Goal: Task Accomplishment & Management: Manage account settings

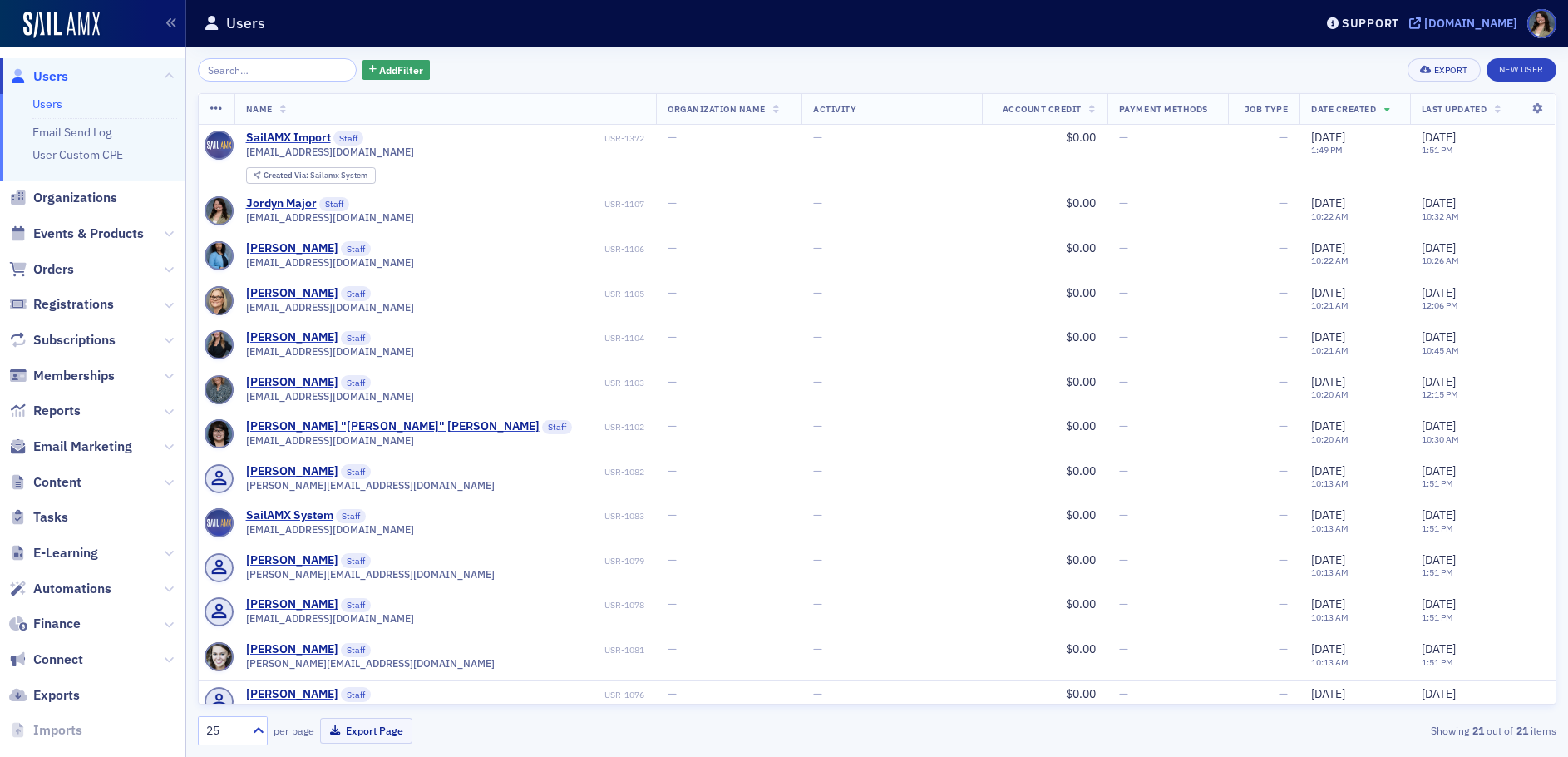
click at [1425, 26] on div "arcpa.production.sailamx.com" at bounding box center [1471, 23] width 93 height 15
click at [1425, 22] on div "arcpa.production.sailamx.com" at bounding box center [1471, 23] width 93 height 15
click at [76, 230] on span "Events & Products" at bounding box center [88, 233] width 110 height 18
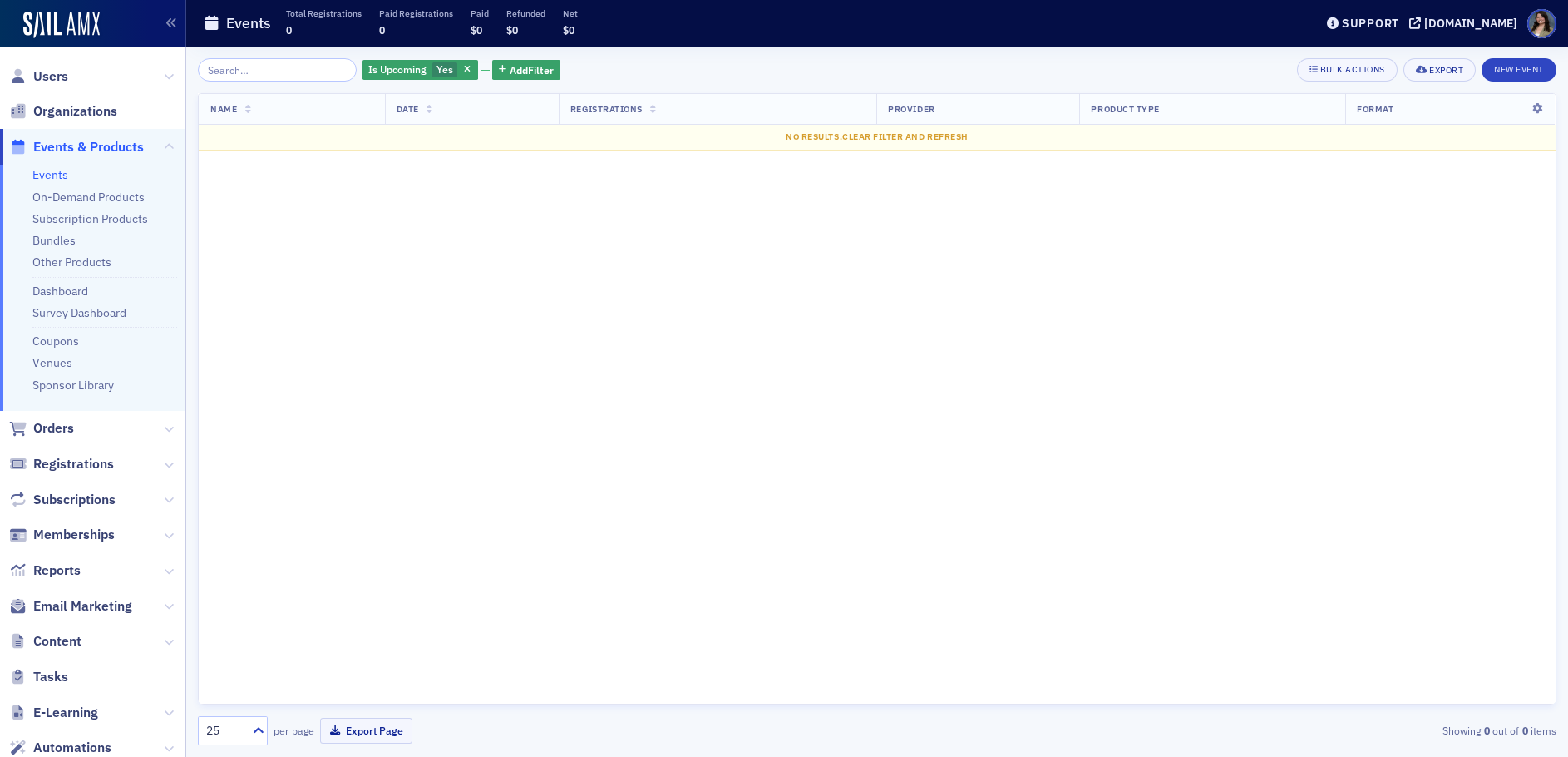
click at [58, 170] on link "Events" at bounding box center [50, 175] width 36 height 15
click at [510, 67] on span "Add Filter" at bounding box center [532, 70] width 44 height 15
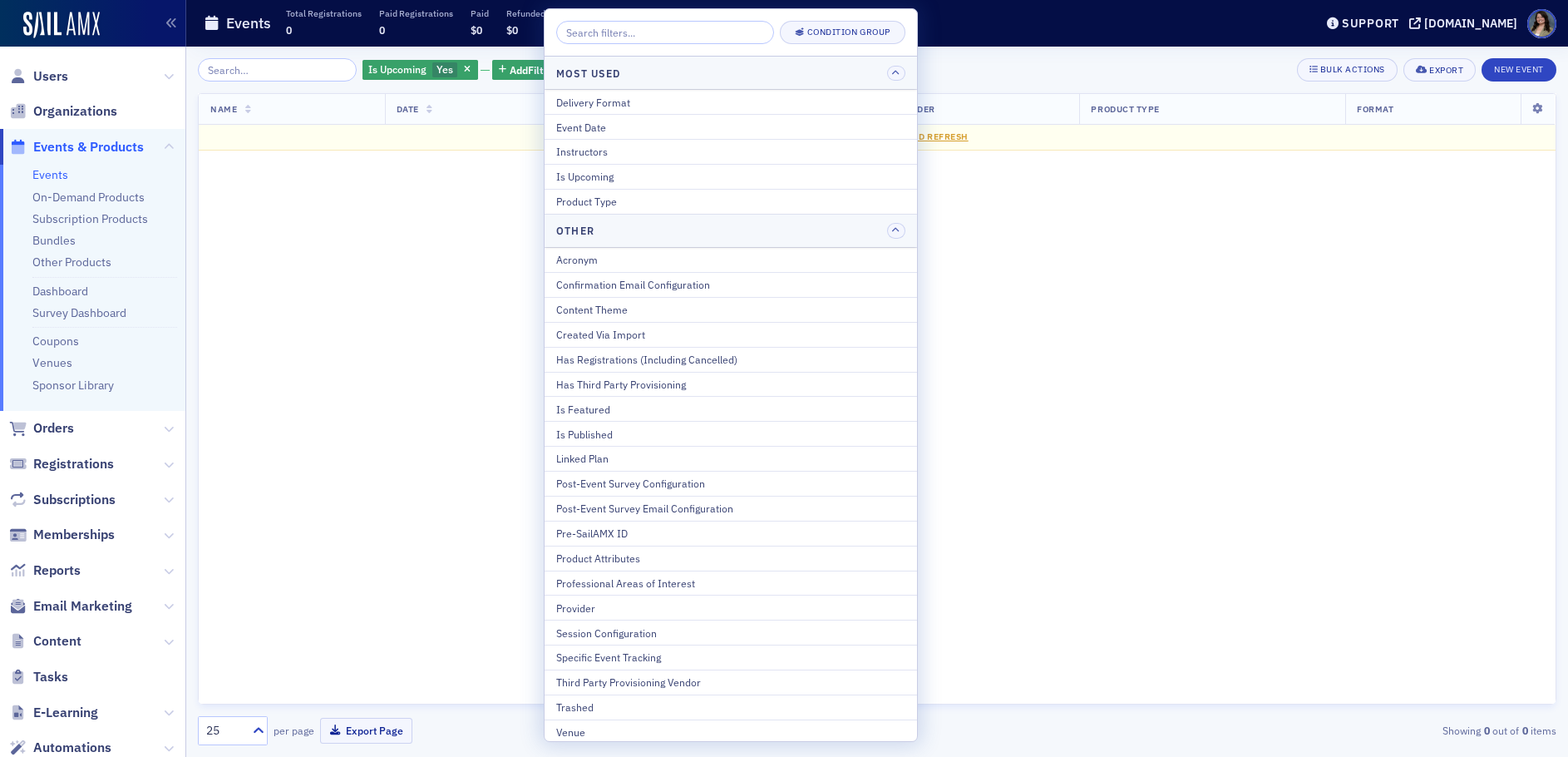
click at [434, 245] on div "Name Date Registrations Provider Product Type Format No results. Clear Filter a…" at bounding box center [877, 399] width 1359 height 611
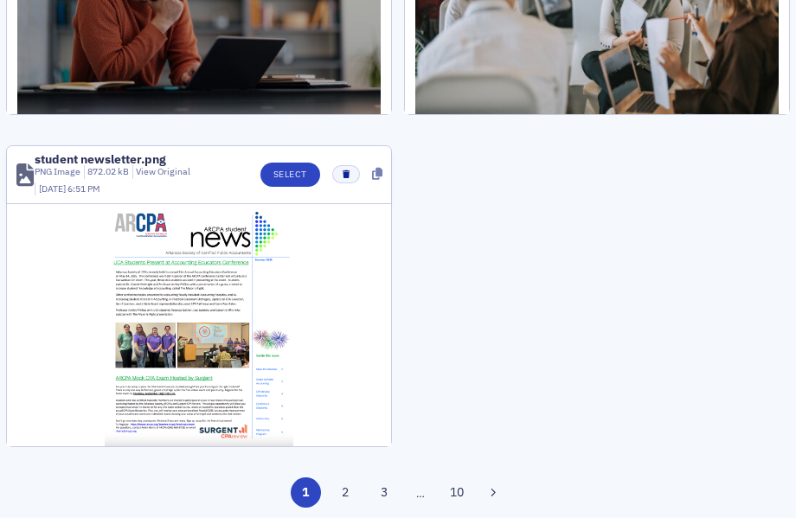
scroll to position [2333, 0]
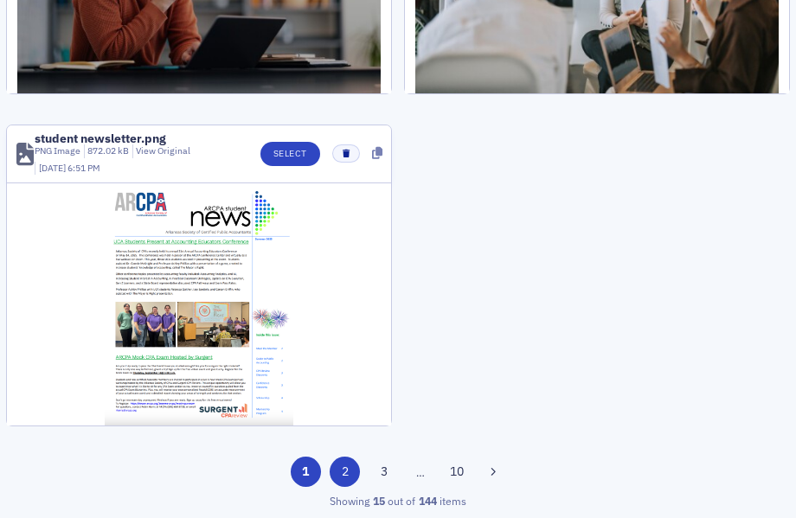
click at [345, 464] on button "2" at bounding box center [345, 472] width 30 height 30
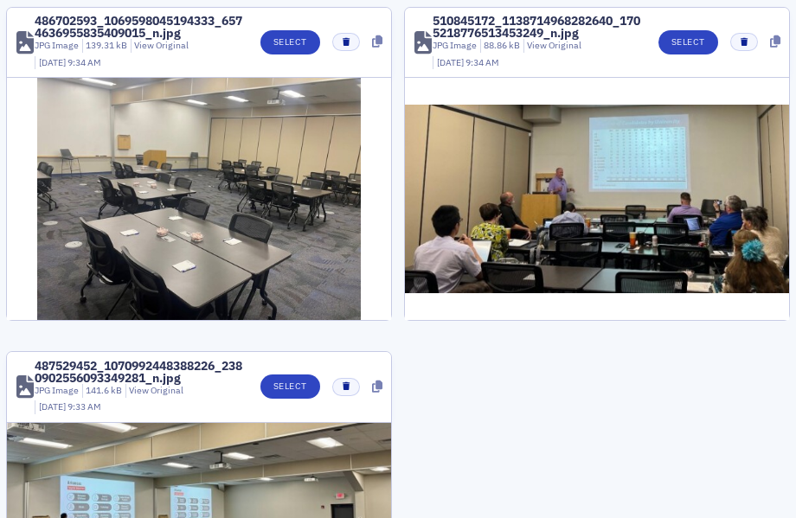
scroll to position [2143, 0]
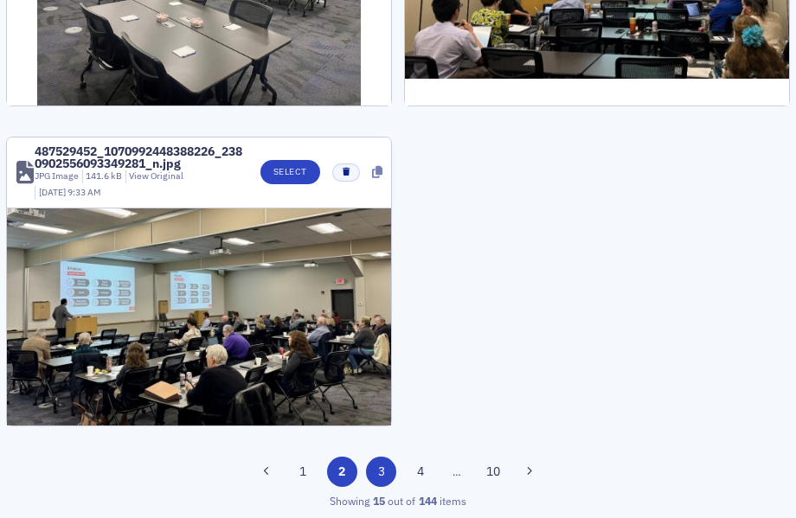
click at [372, 474] on button "3" at bounding box center [381, 472] width 30 height 30
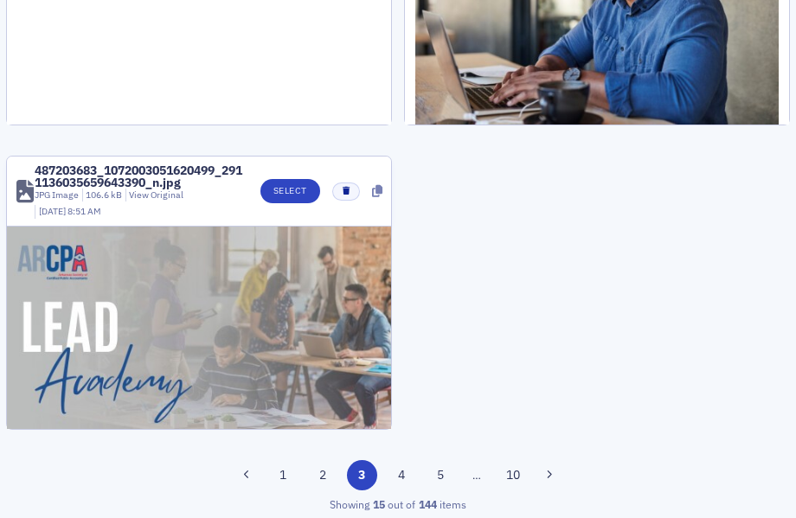
scroll to position [2309, 0]
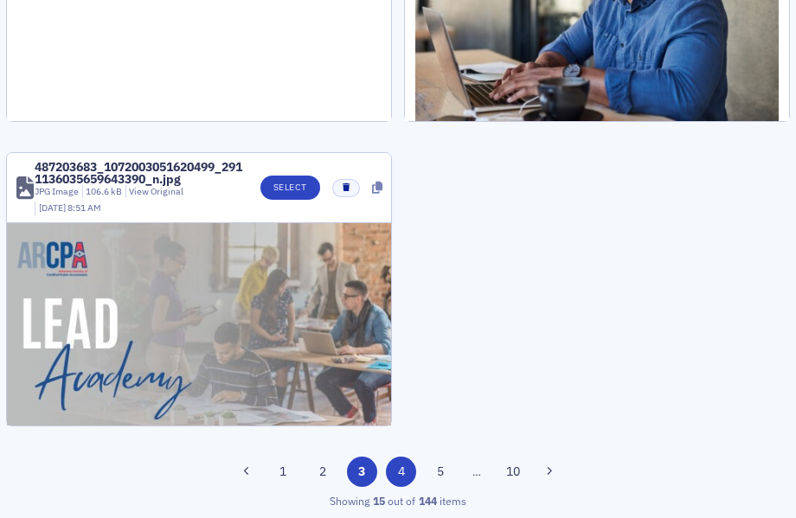
click at [395, 463] on button "4" at bounding box center [401, 472] width 30 height 30
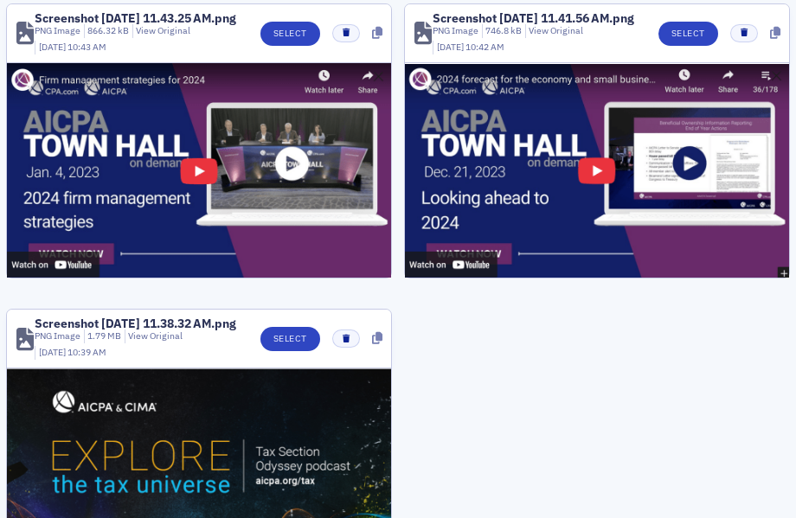
scroll to position [2339, 0]
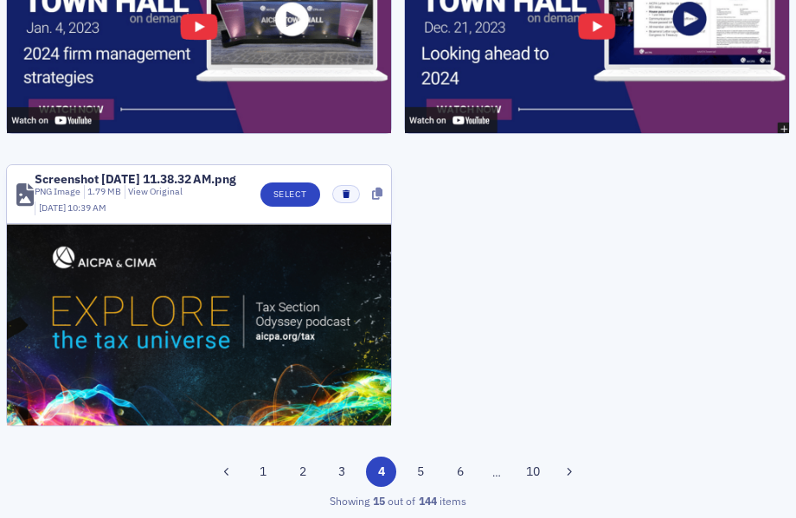
click at [420, 487] on div "1 2 3 4 5 6 … 10" at bounding box center [398, 472] width 784 height 30
click at [418, 478] on button "5" at bounding box center [421, 472] width 30 height 30
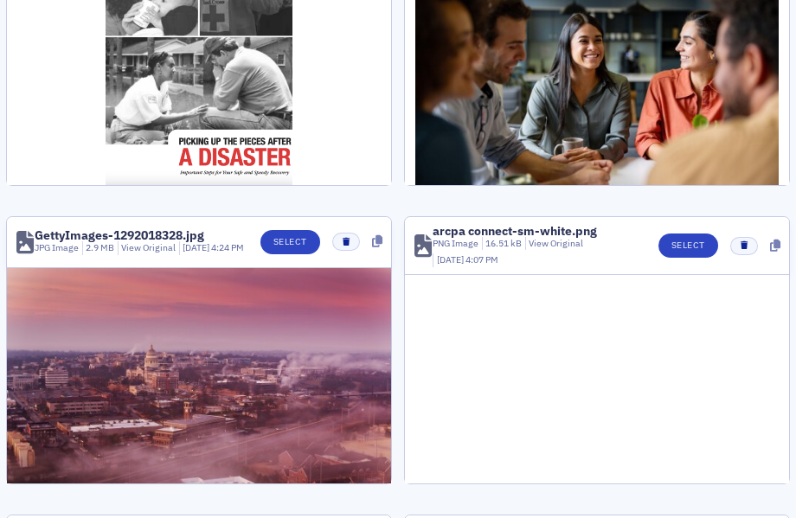
scroll to position [2253, 0]
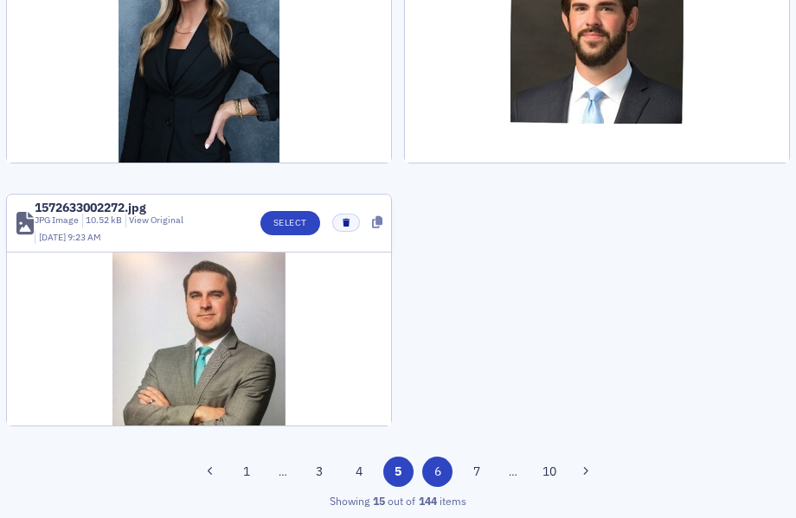
click at [430, 472] on button "6" at bounding box center [437, 472] width 30 height 30
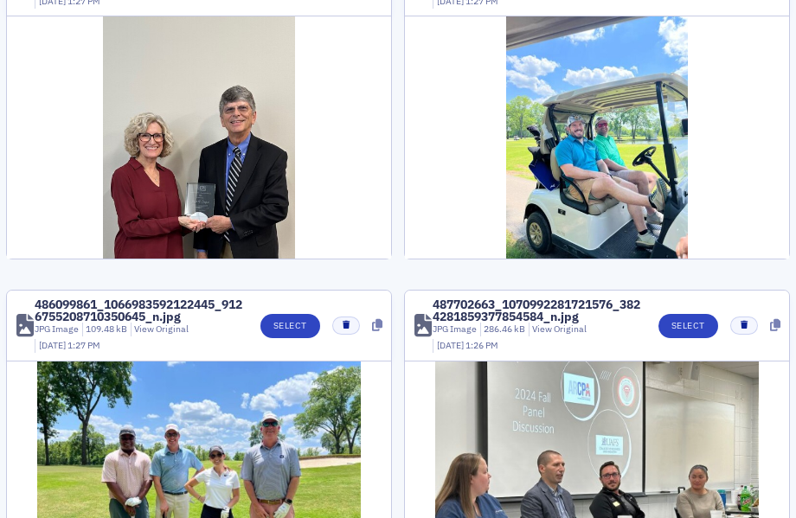
scroll to position [2425, 0]
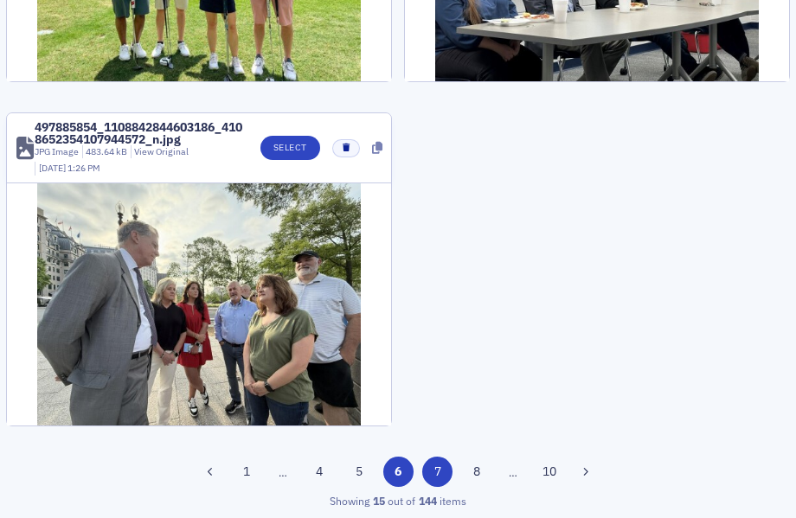
click at [422, 468] on button "7" at bounding box center [437, 472] width 30 height 30
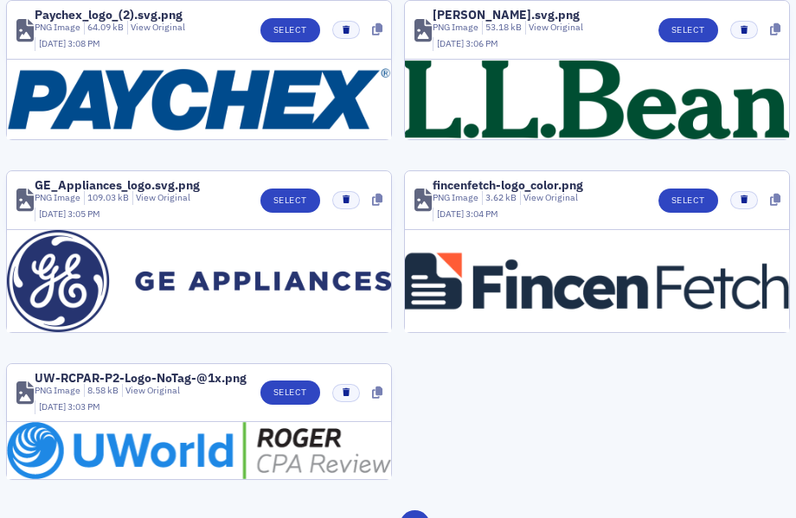
scroll to position [1729, 0]
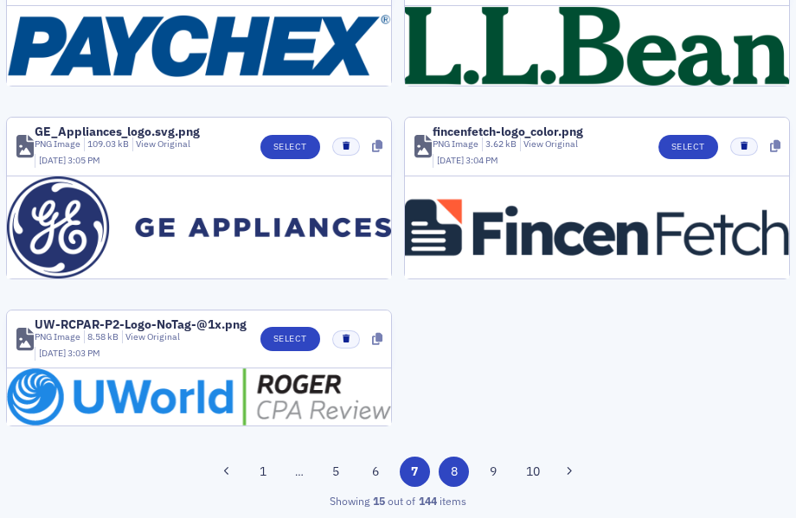
click at [439, 478] on button "8" at bounding box center [454, 472] width 30 height 30
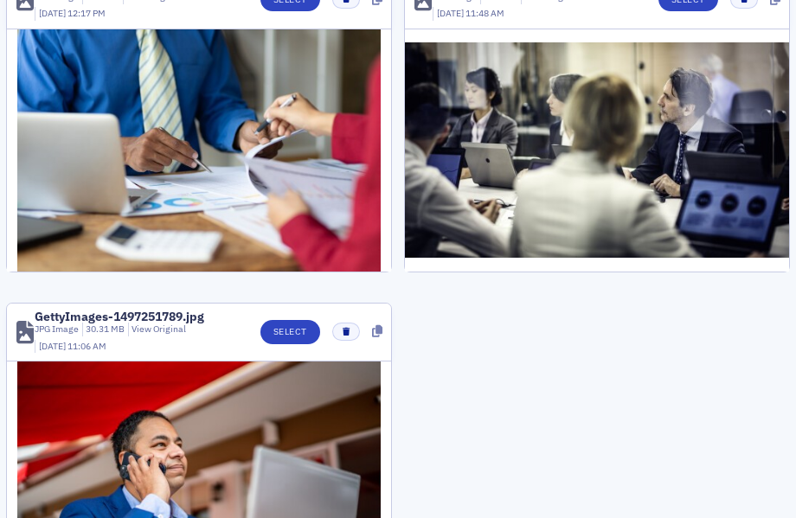
scroll to position [2265, 0]
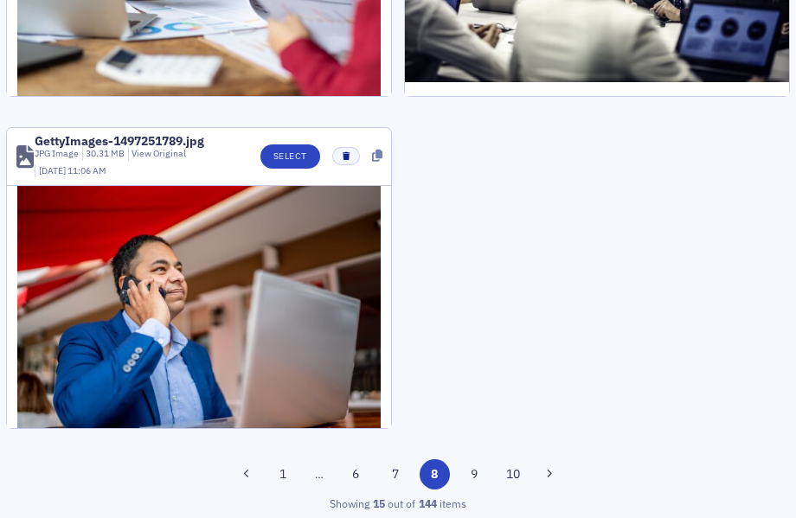
click at [451, 471] on div "1 … 6 7 8 9 10" at bounding box center [398, 475] width 784 height 30
click at [459, 472] on button "9" at bounding box center [474, 475] width 30 height 30
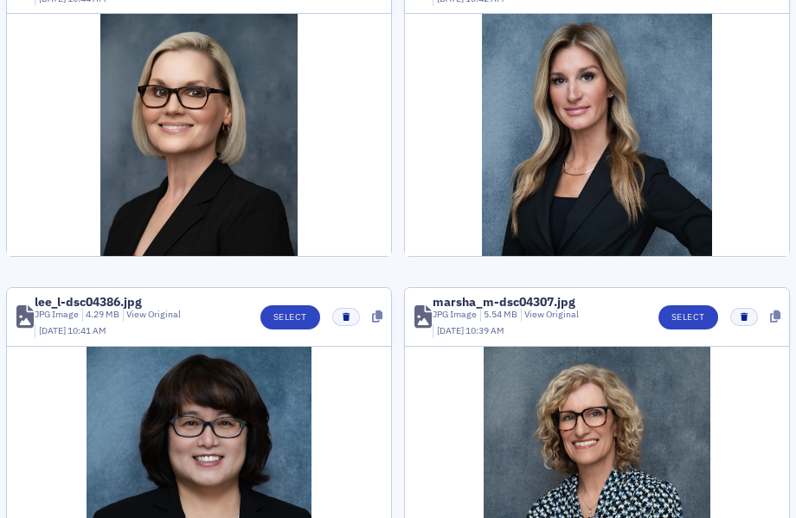
scroll to position [519, 0]
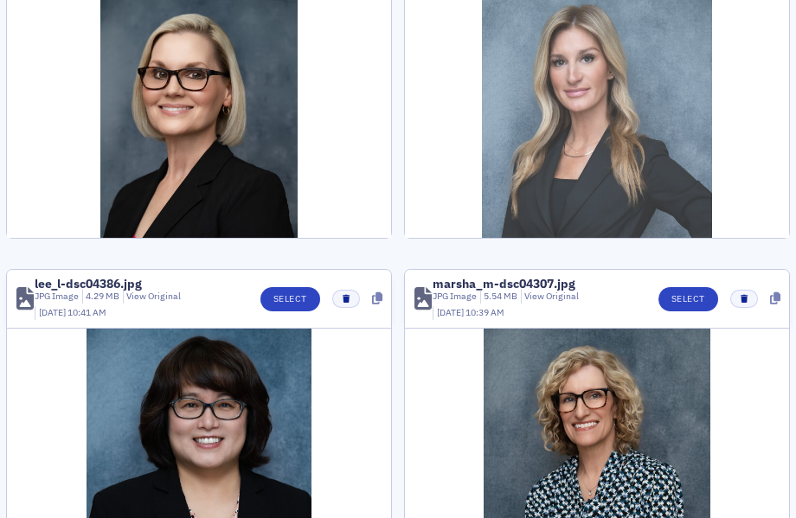
click at [509, 193] on img at bounding box center [597, 117] width 230 height 242
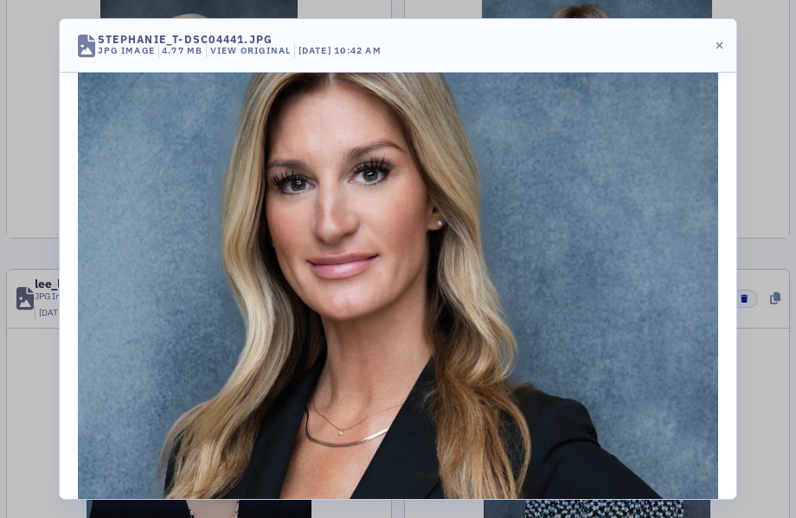
scroll to position [269, 0]
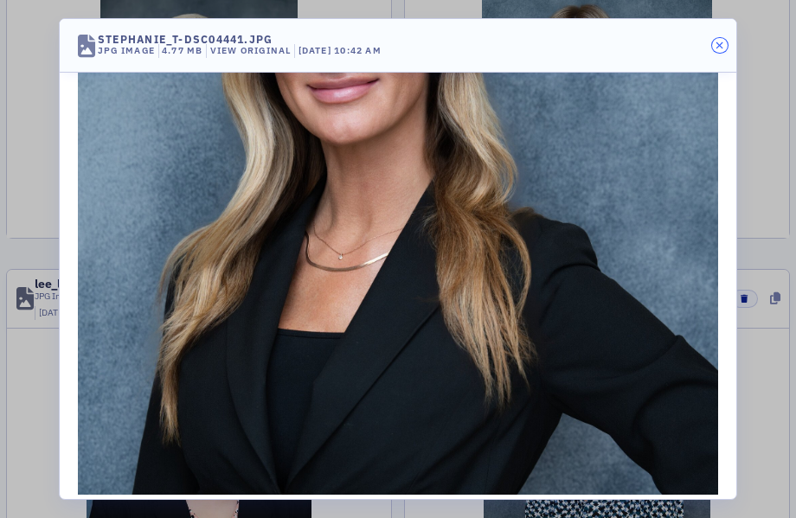
click at [716, 44] on icon "button" at bounding box center [720, 46] width 8 height 10
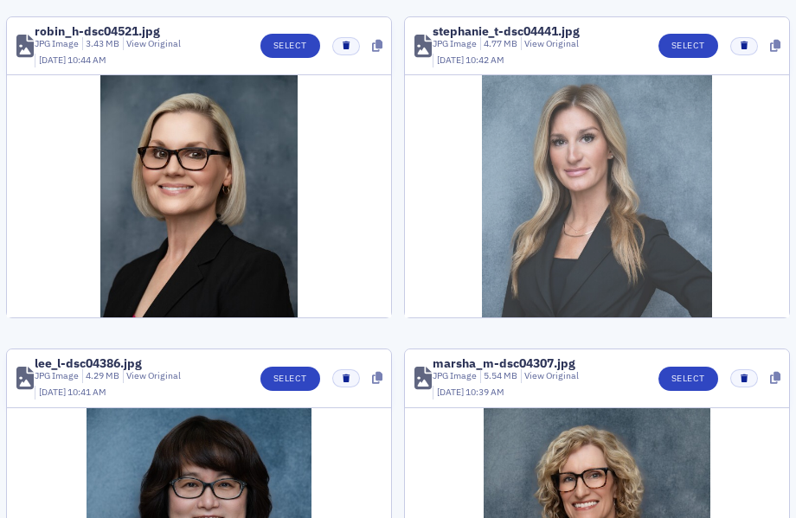
scroll to position [0, 0]
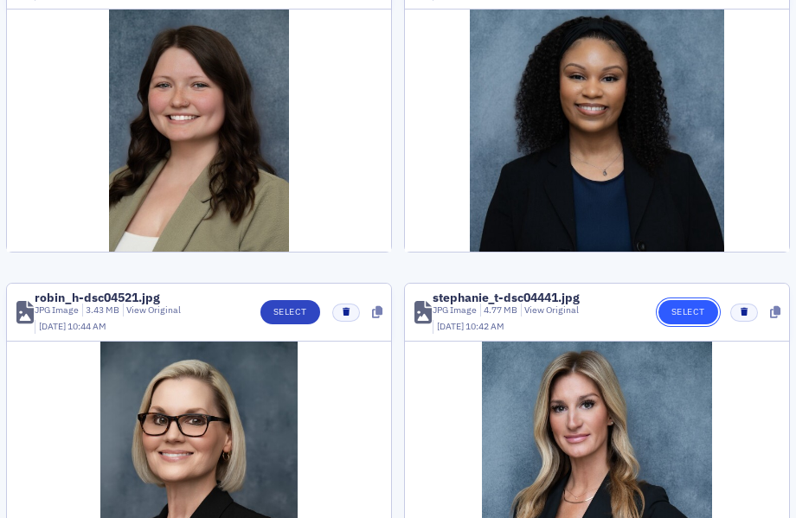
click at [681, 311] on button "Select" at bounding box center [689, 312] width 60 height 24
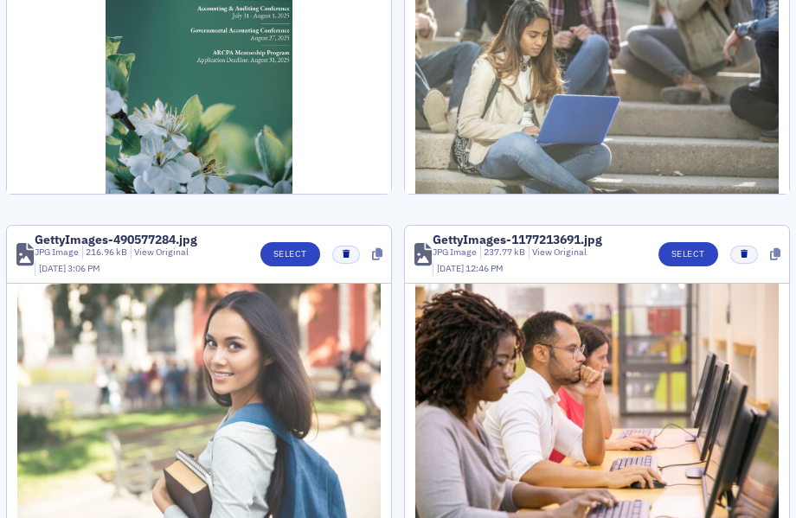
scroll to position [2333, 0]
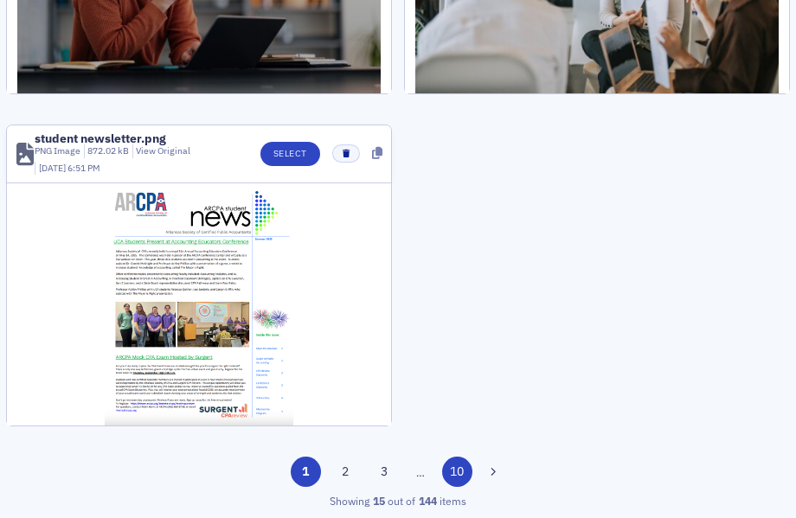
click at [454, 484] on button "10" at bounding box center [457, 472] width 30 height 30
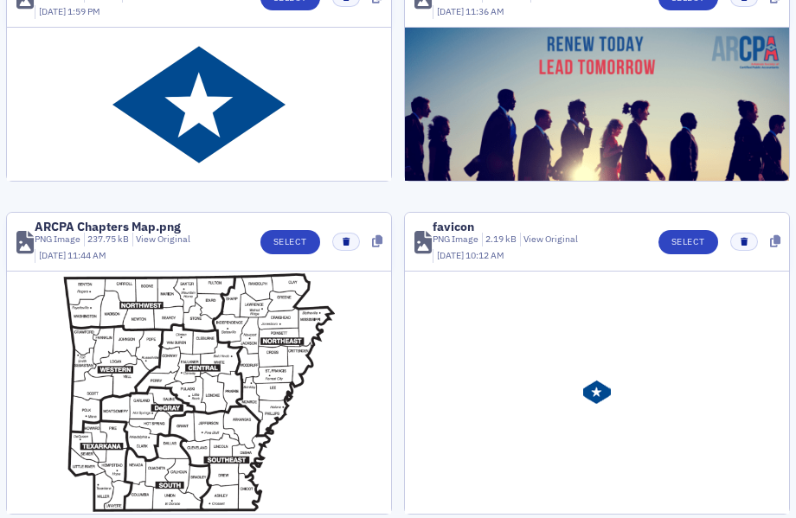
scroll to position [1169, 0]
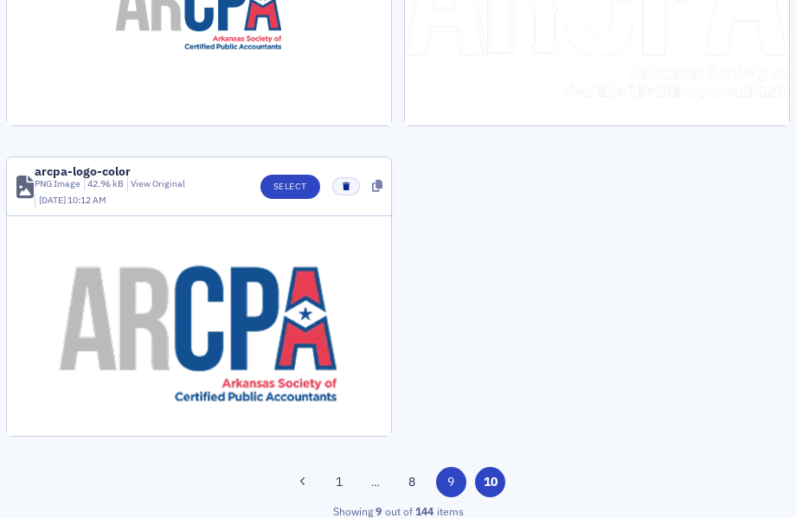
click at [436, 477] on button "9" at bounding box center [451, 482] width 30 height 30
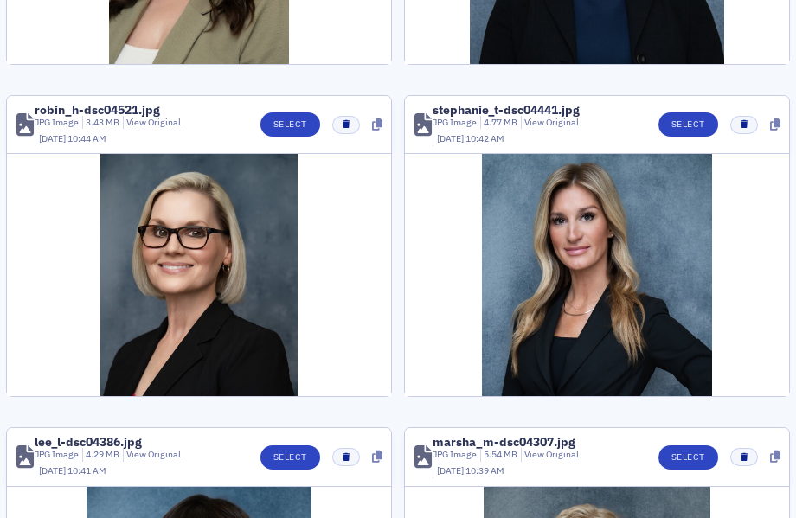
scroll to position [304, 0]
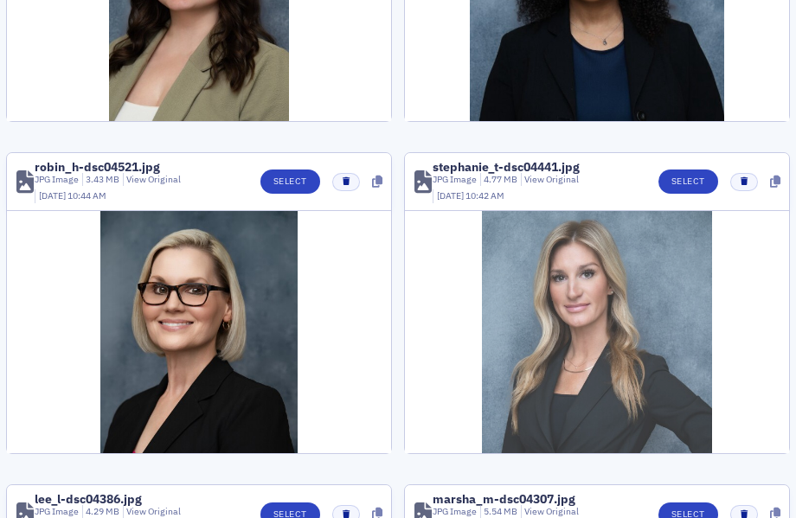
click at [572, 300] on img at bounding box center [597, 332] width 230 height 242
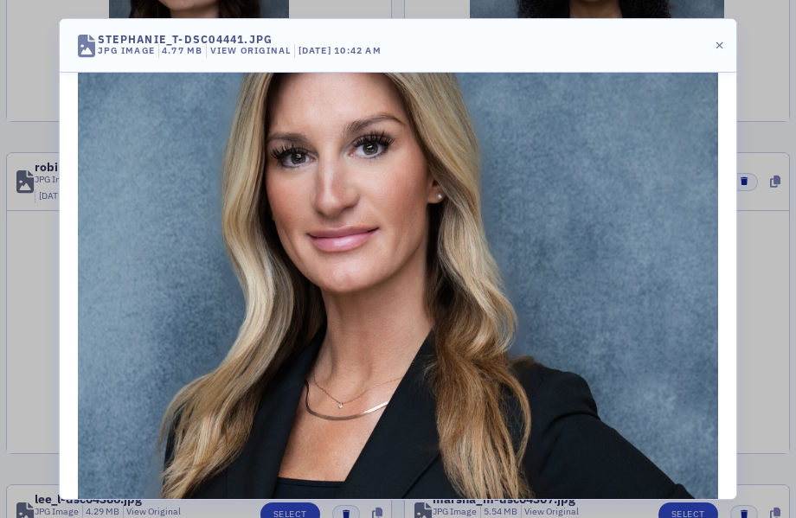
scroll to position [0, 0]
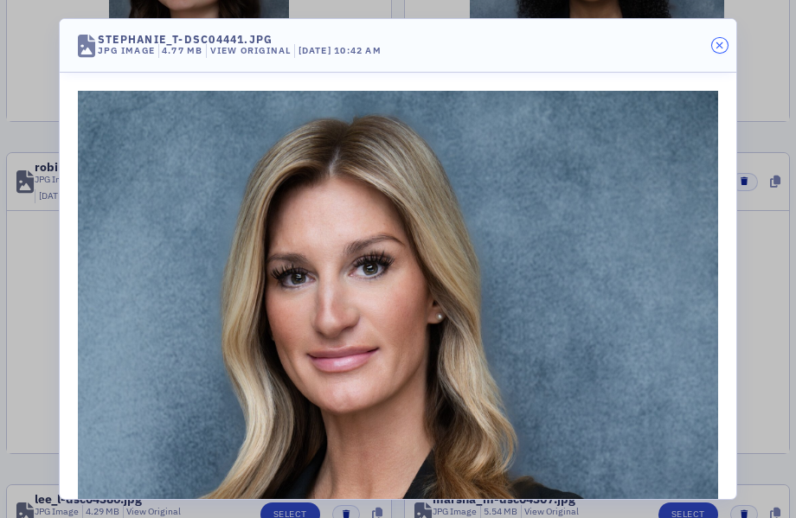
click at [714, 40] on button "button" at bounding box center [720, 46] width 16 height 16
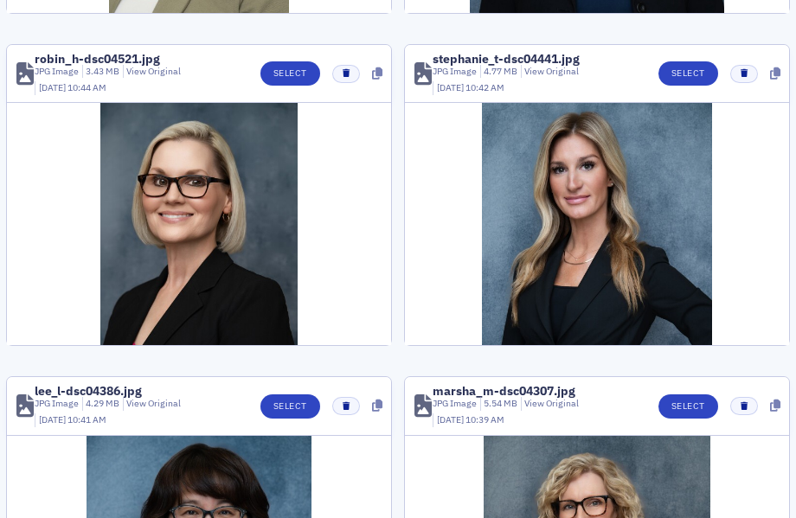
scroll to position [2377, 0]
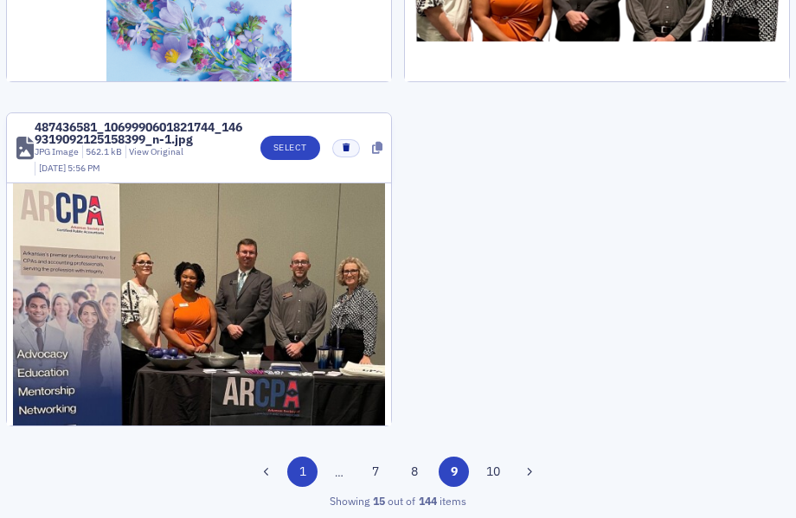
click at [296, 475] on button "1" at bounding box center [302, 472] width 30 height 30
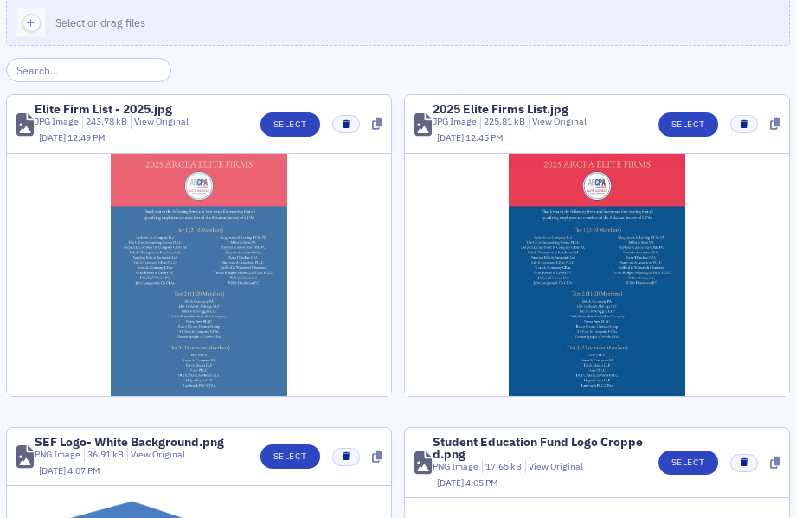
scroll to position [0, 0]
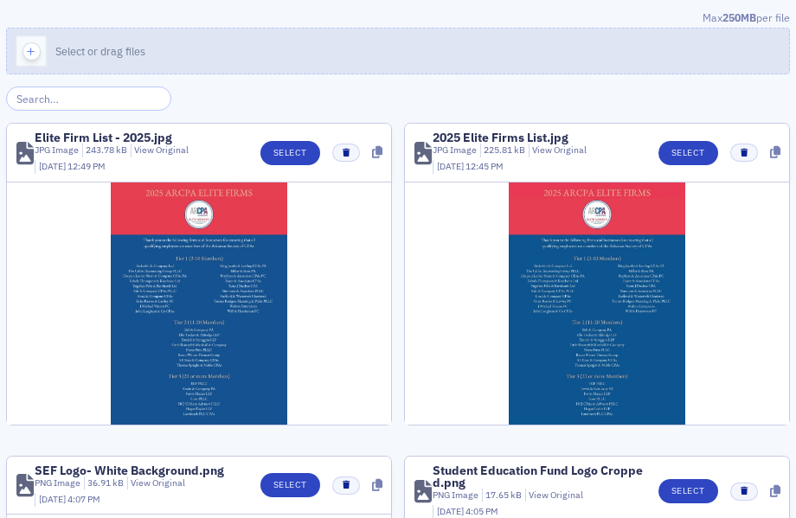
click at [80, 47] on span "Select or drag files" at bounding box center [100, 51] width 90 height 14
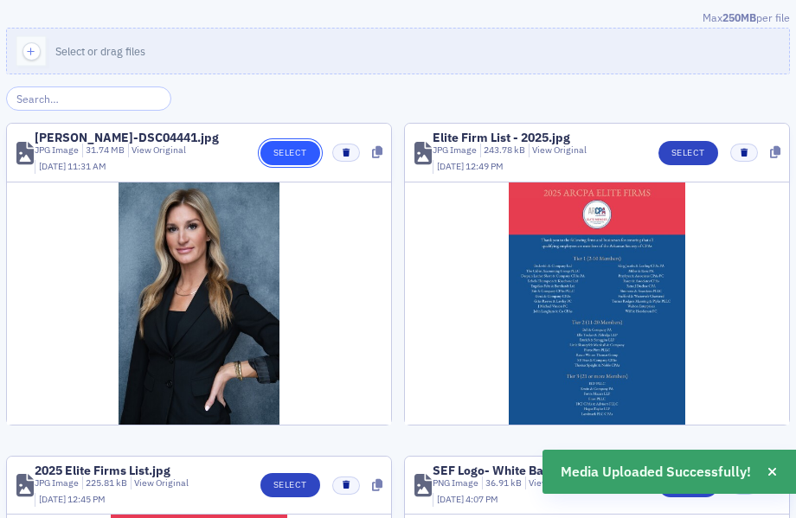
click at [285, 158] on button "Select" at bounding box center [291, 153] width 60 height 24
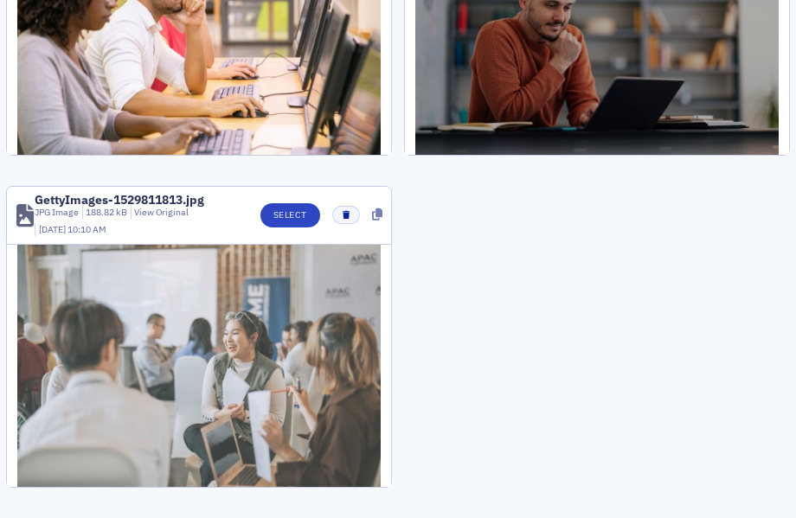
scroll to position [2353, 0]
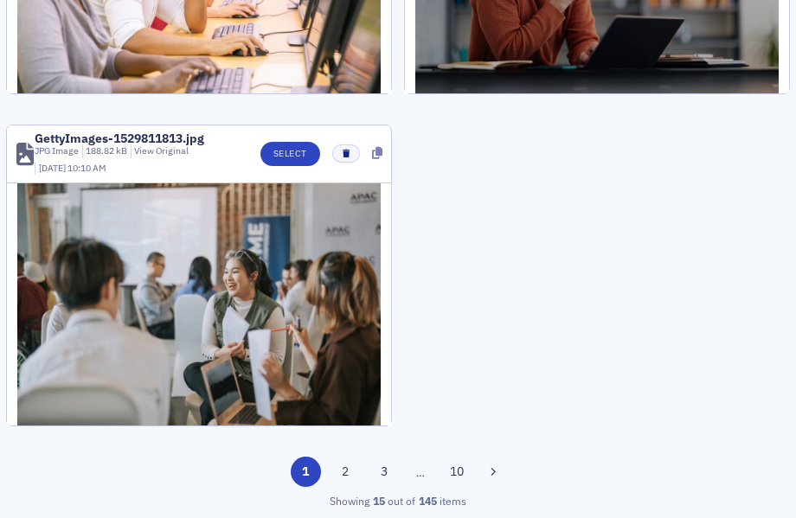
click at [409, 470] on span "…" at bounding box center [421, 473] width 24 height 16
click at [434, 473] on div "1 2 3 … 10" at bounding box center [398, 472] width 784 height 30
click at [442, 473] on button "10" at bounding box center [457, 472] width 30 height 30
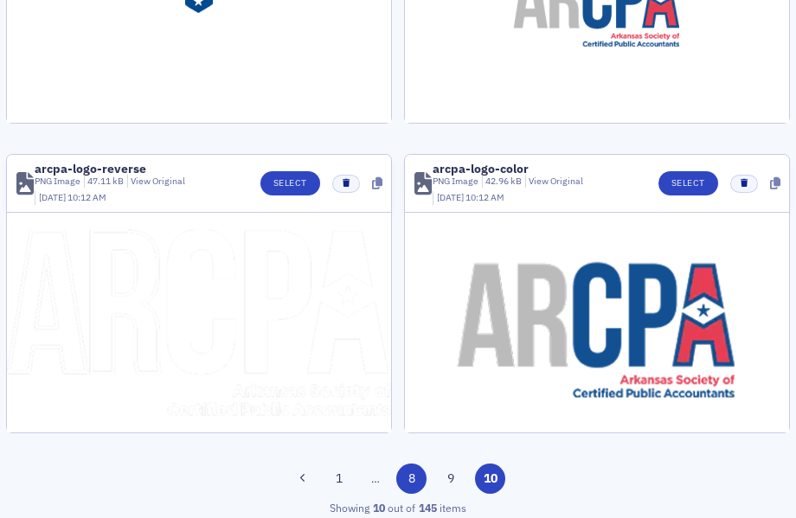
click at [414, 481] on button "8" at bounding box center [411, 479] width 30 height 30
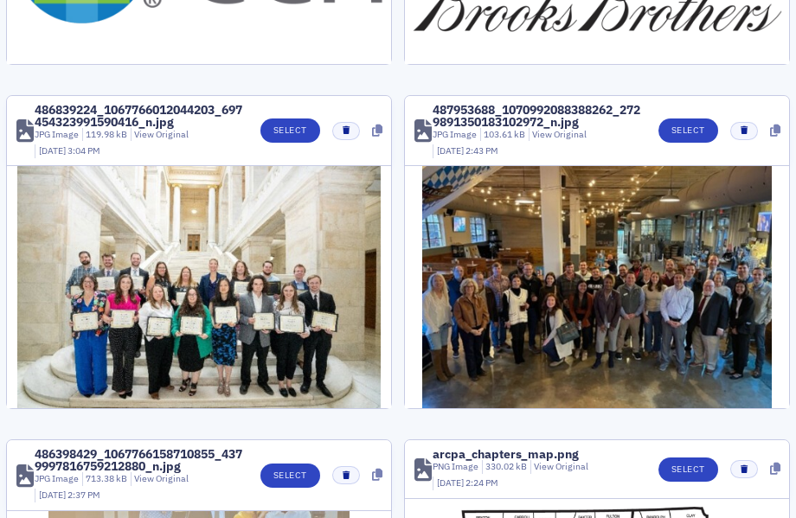
scroll to position [2101, 0]
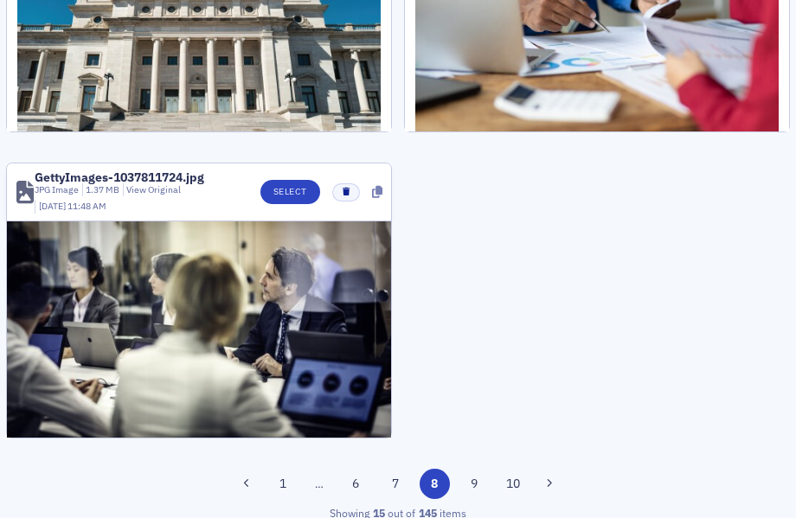
click at [396, 505] on div "Showing 15 out of 145 items" at bounding box center [398, 513] width 784 height 16
click at [396, 473] on button "7" at bounding box center [395, 484] width 30 height 30
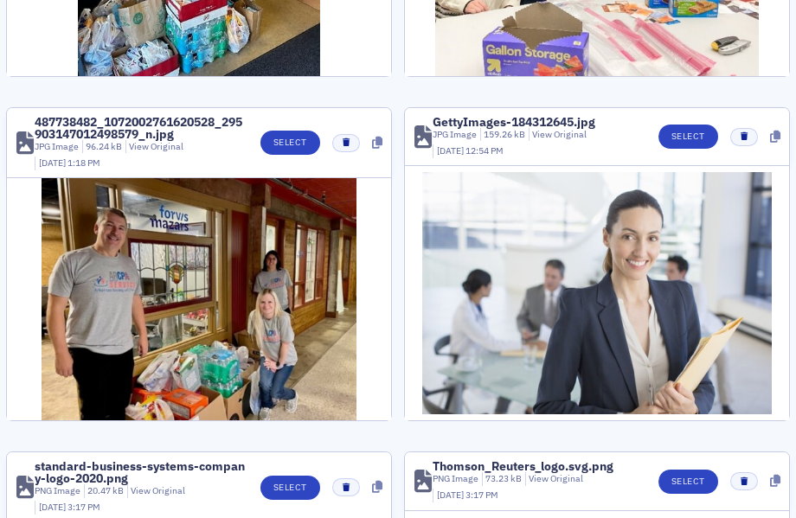
scroll to position [1754, 0]
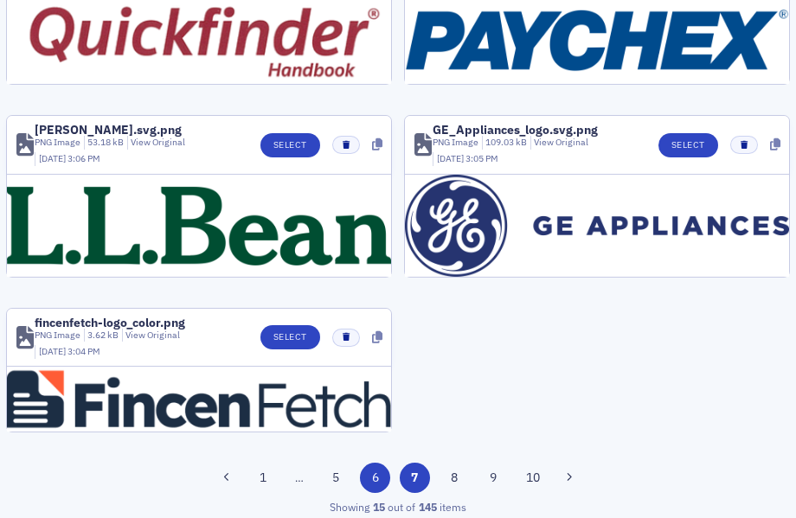
click at [365, 479] on button "6" at bounding box center [375, 478] width 30 height 30
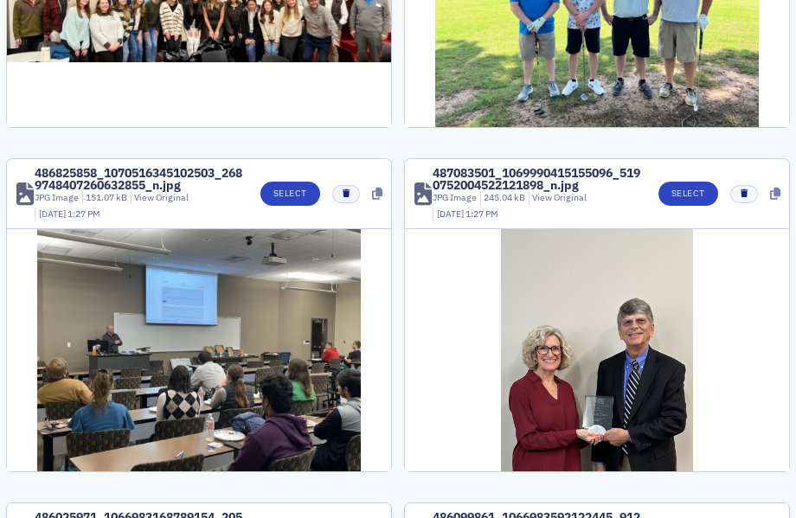
scroll to position [2425, 0]
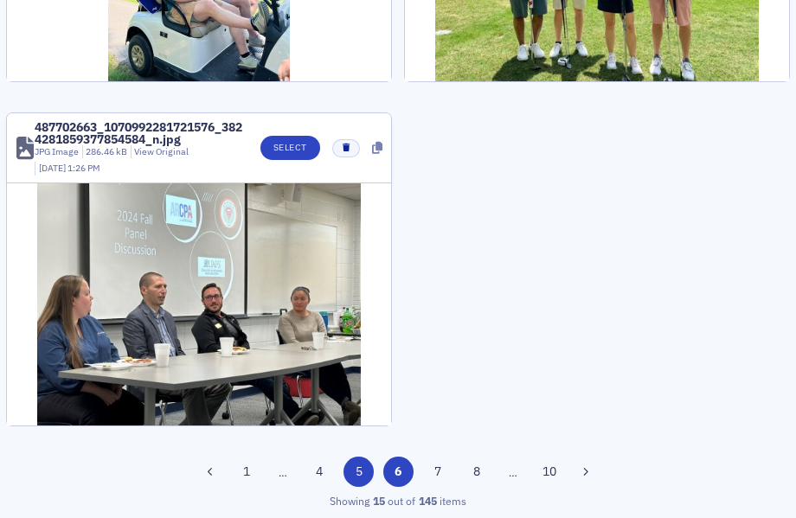
click at [351, 475] on button "5" at bounding box center [359, 472] width 30 height 30
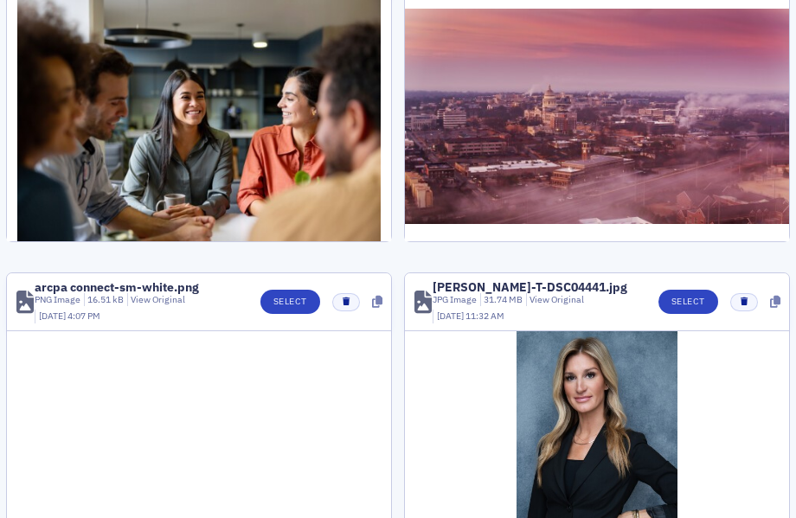
scroll to position [1906, 0]
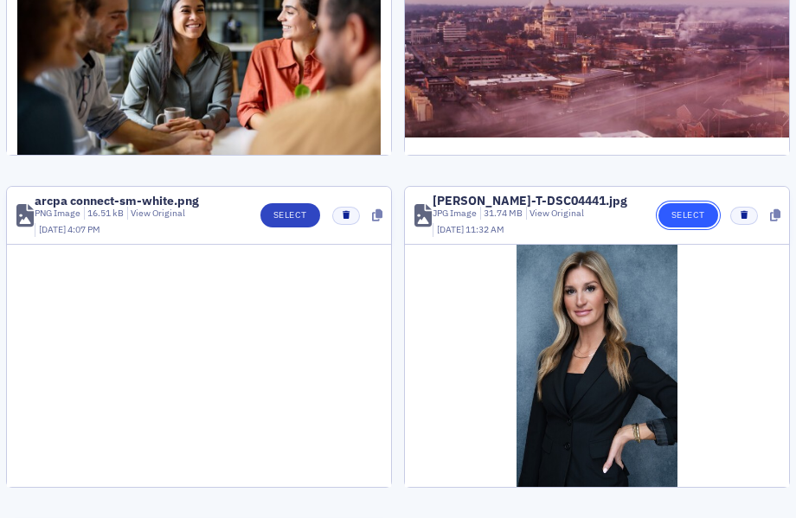
click at [667, 228] on button "Select" at bounding box center [689, 215] width 60 height 24
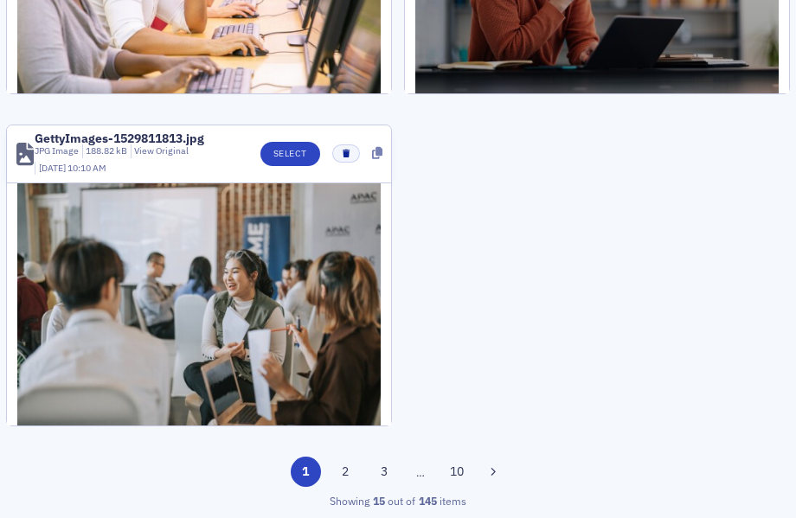
scroll to position [2353, 0]
click at [379, 475] on button "3" at bounding box center [385, 472] width 30 height 30
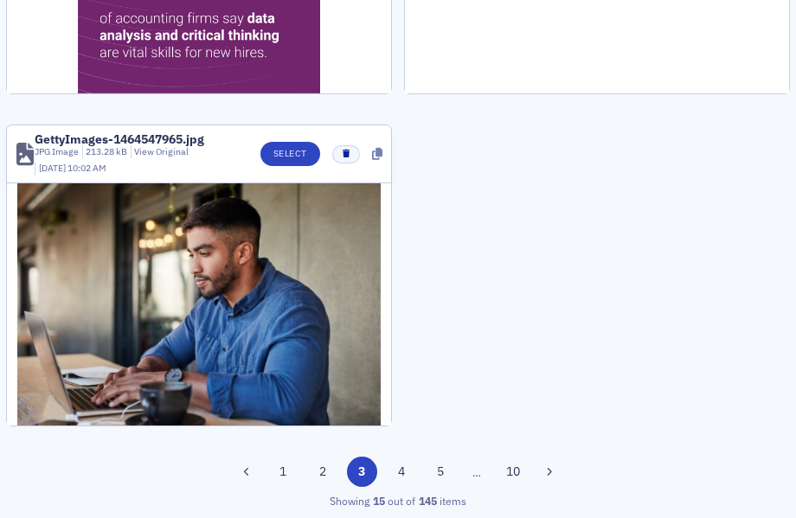
scroll to position [2340, 0]
click at [430, 473] on button "5" at bounding box center [441, 472] width 30 height 30
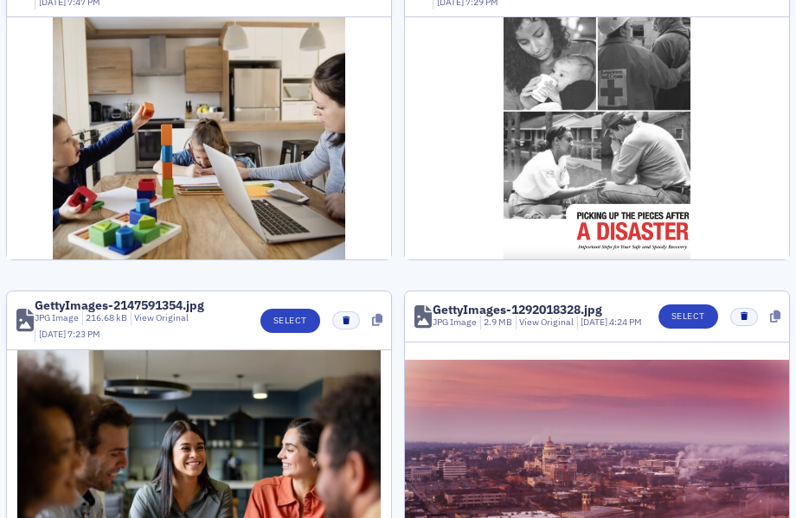
scroll to position [2252, 0]
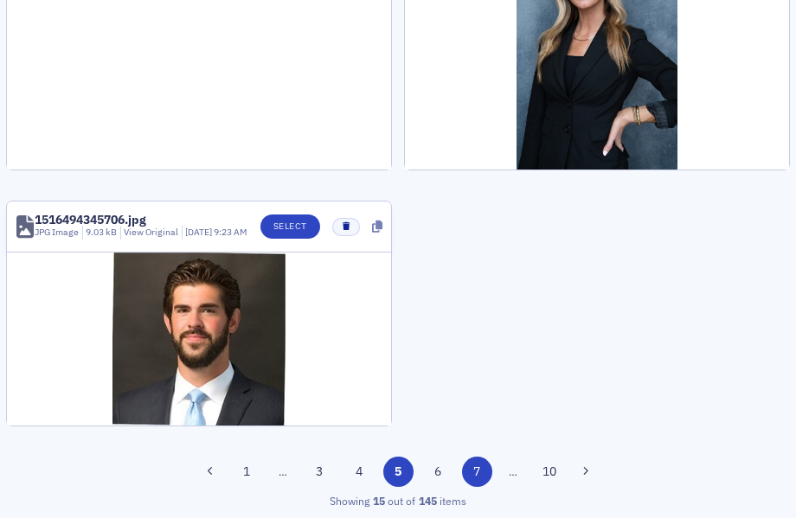
click at [422, 471] on button "6" at bounding box center [437, 472] width 30 height 30
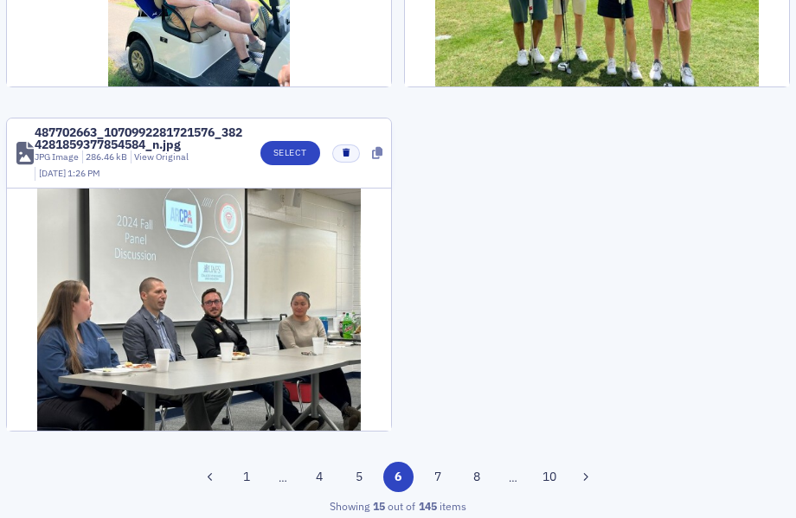
scroll to position [2425, 0]
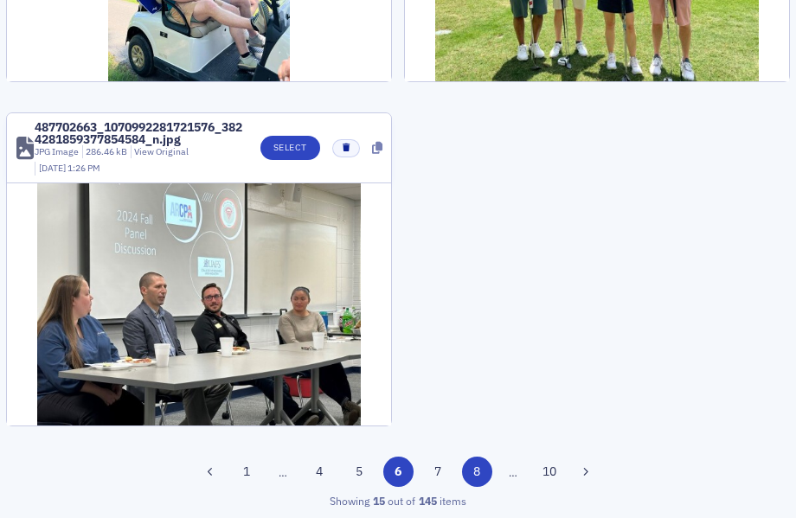
click at [463, 460] on button "8" at bounding box center [477, 472] width 30 height 30
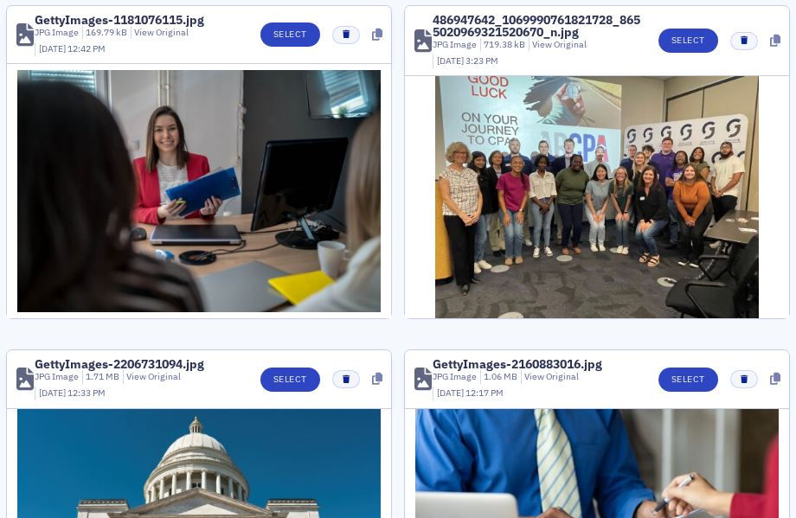
scroll to position [2101, 0]
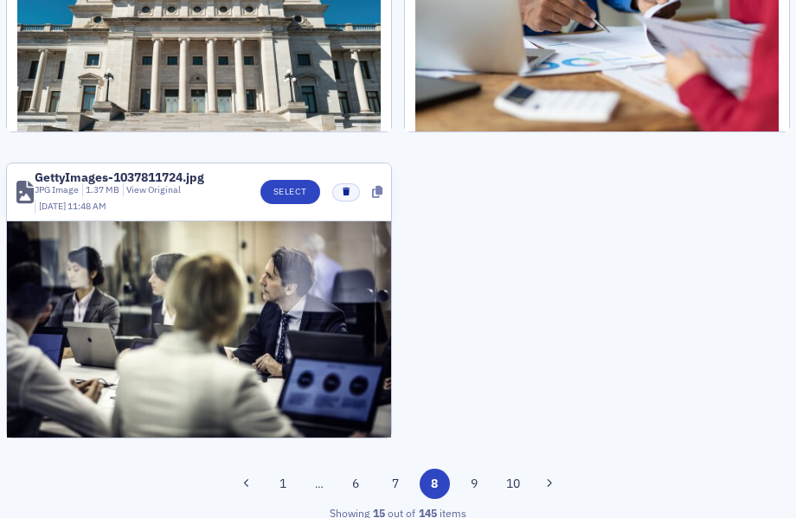
click at [491, 474] on div "1 … 6 7 8 9 10" at bounding box center [398, 484] width 784 height 30
click at [499, 473] on button "10" at bounding box center [514, 484] width 30 height 30
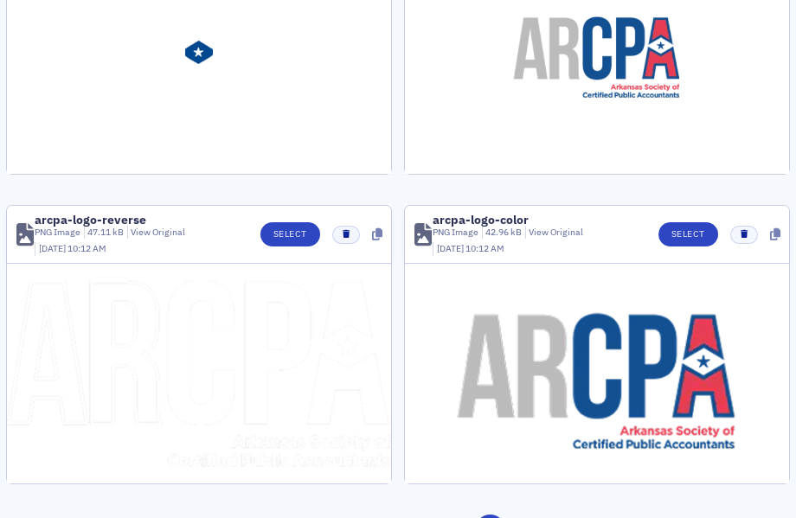
scroll to position [1273, 0]
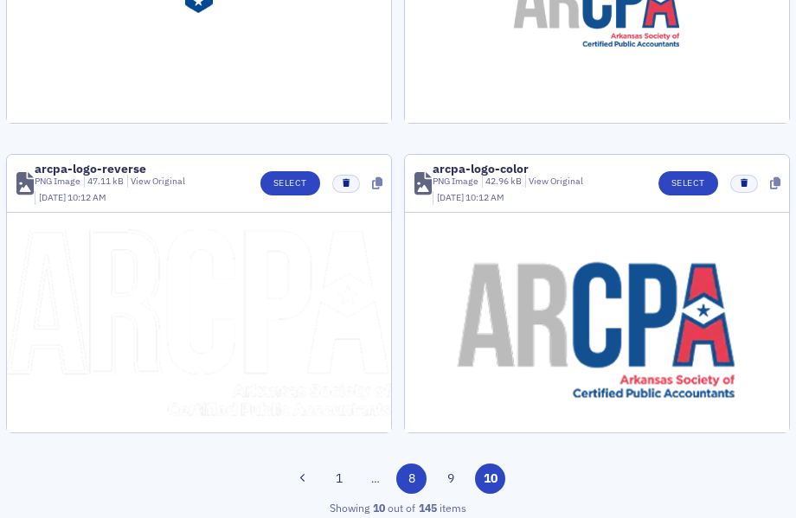
click at [396, 467] on button "8" at bounding box center [411, 479] width 30 height 30
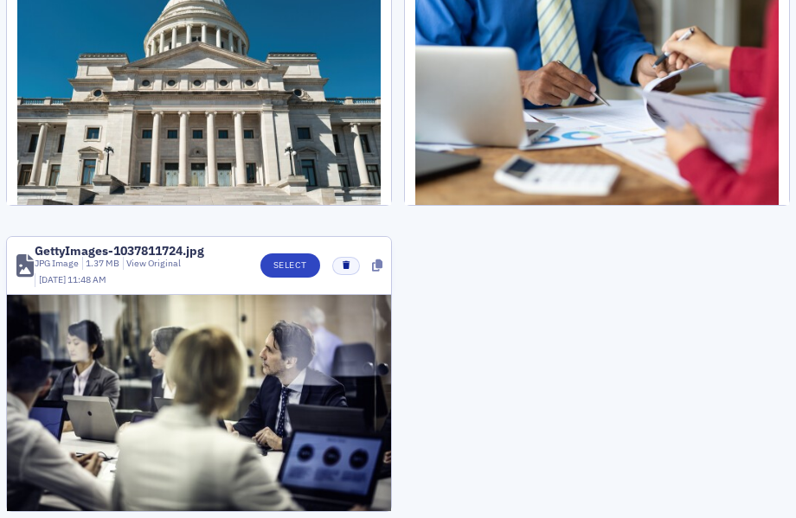
scroll to position [2101, 0]
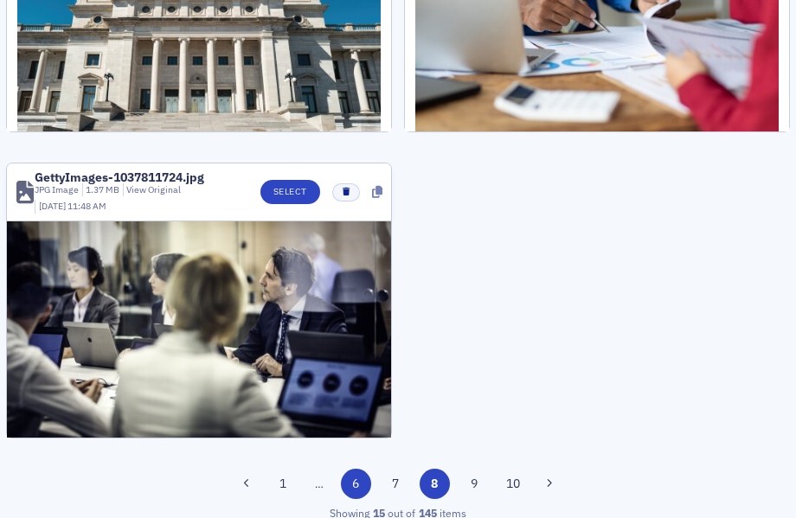
click at [363, 474] on button "6" at bounding box center [356, 484] width 30 height 30
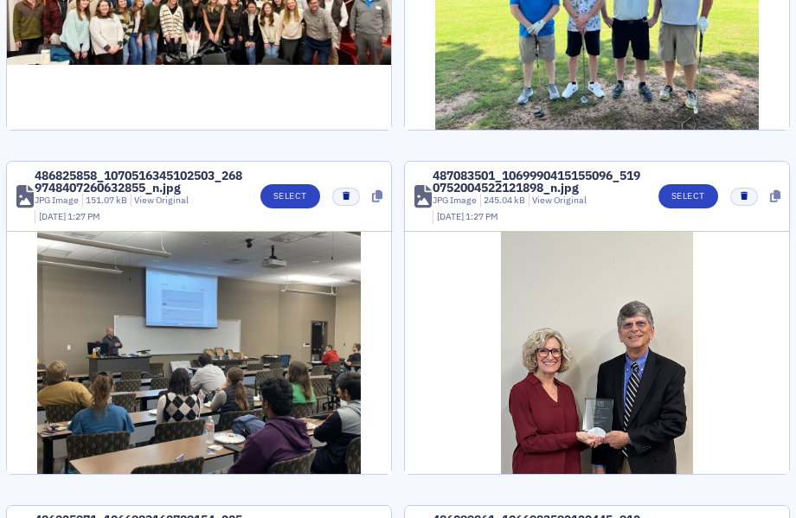
scroll to position [2425, 0]
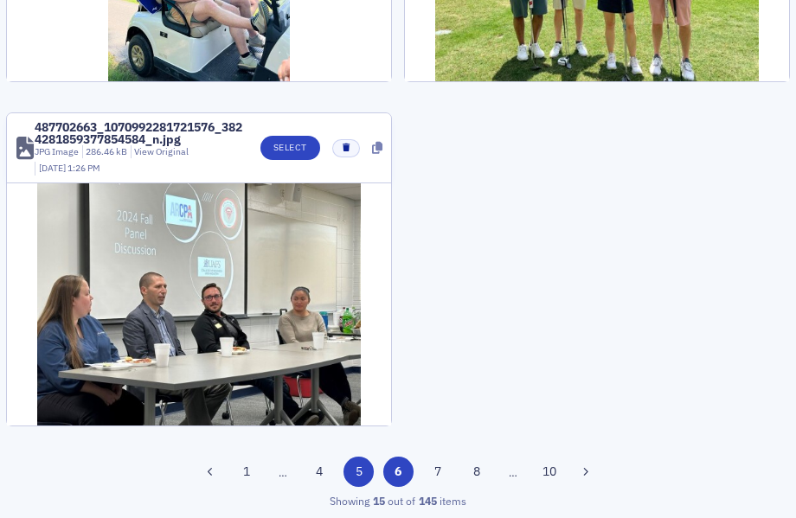
click at [358, 467] on button "5" at bounding box center [359, 472] width 30 height 30
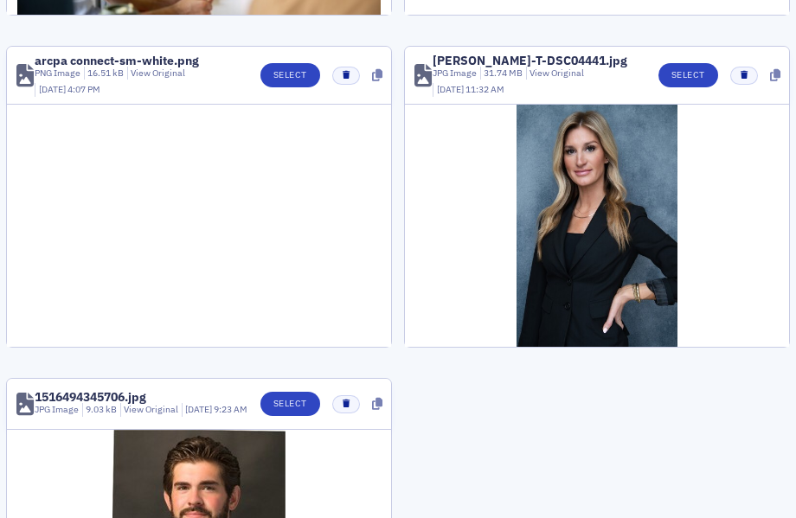
scroll to position [2252, 0]
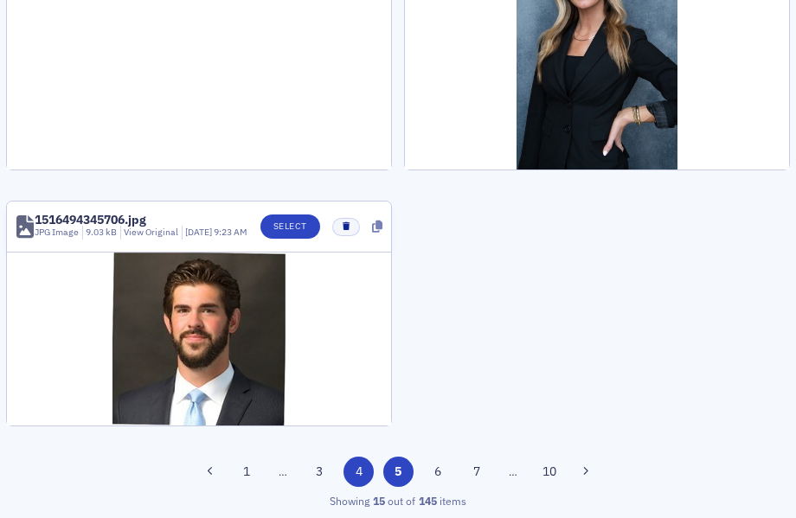
click at [356, 482] on button "4" at bounding box center [359, 472] width 30 height 30
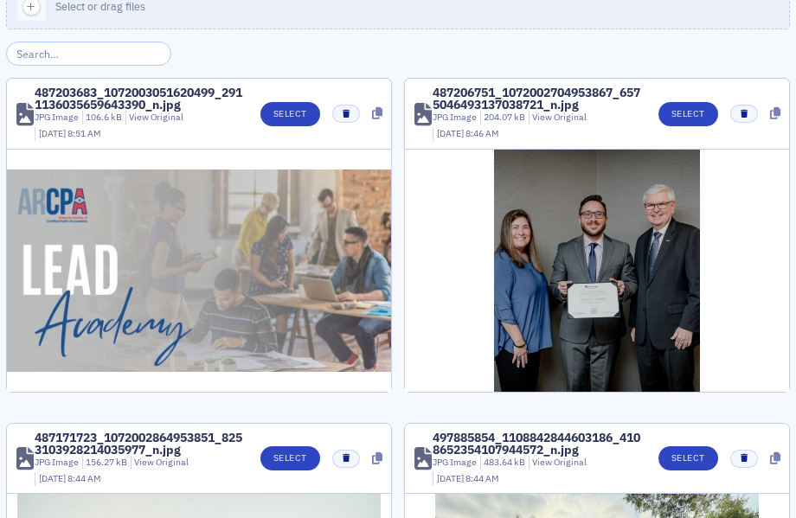
scroll to position [0, 0]
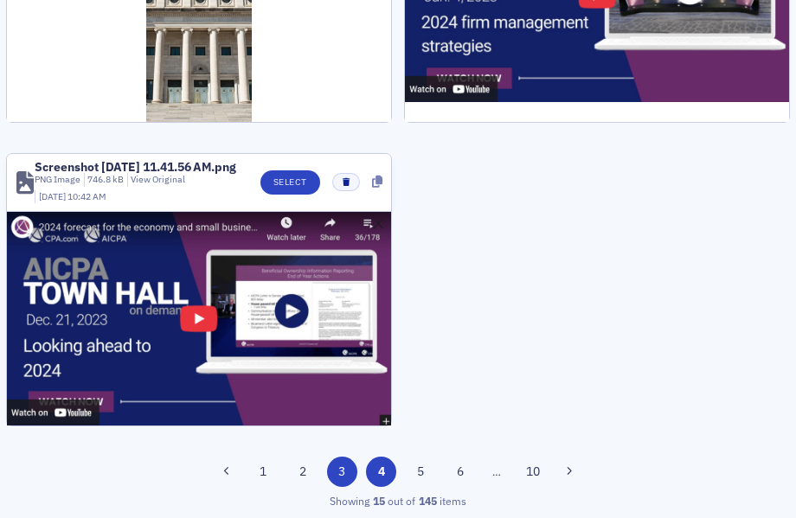
click at [346, 480] on button "3" at bounding box center [342, 472] width 30 height 30
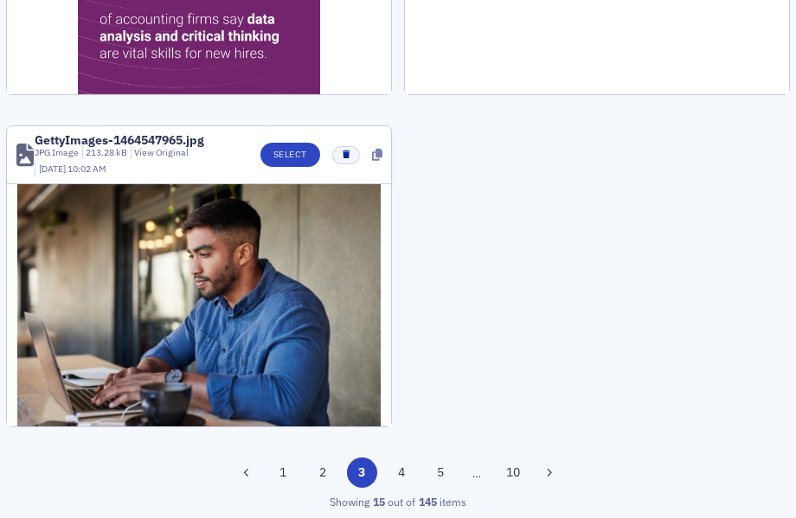
scroll to position [2340, 0]
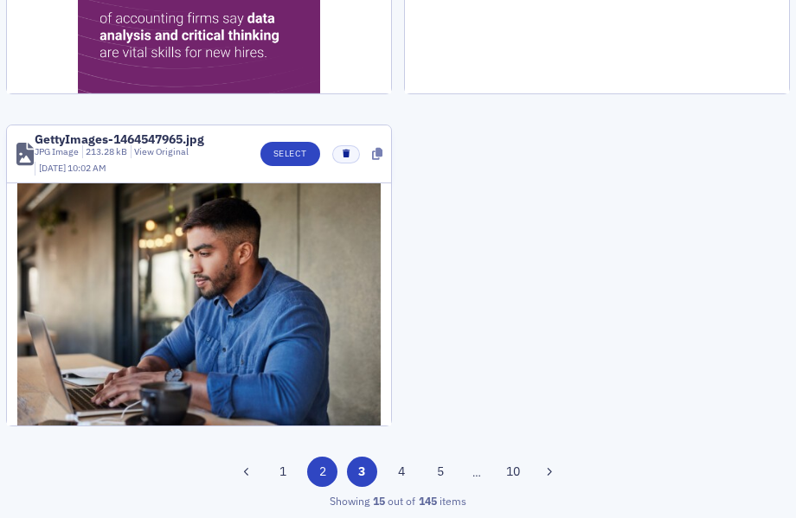
click at [322, 478] on button "2" at bounding box center [322, 472] width 30 height 30
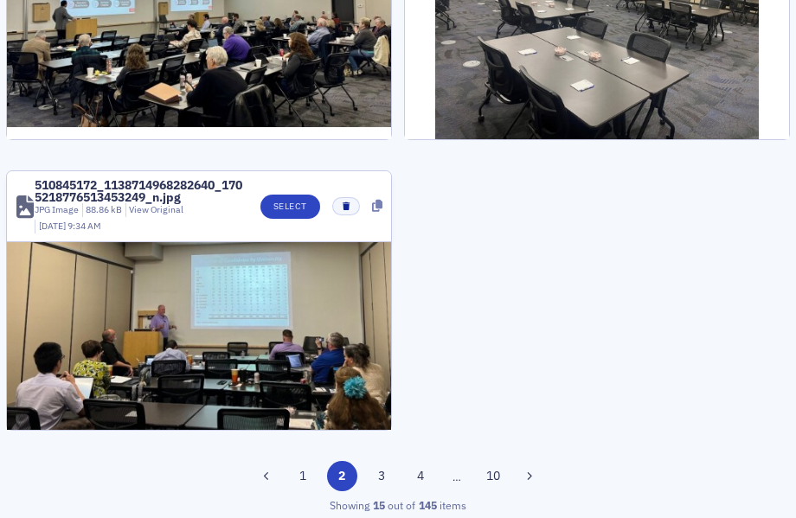
scroll to position [2102, 0]
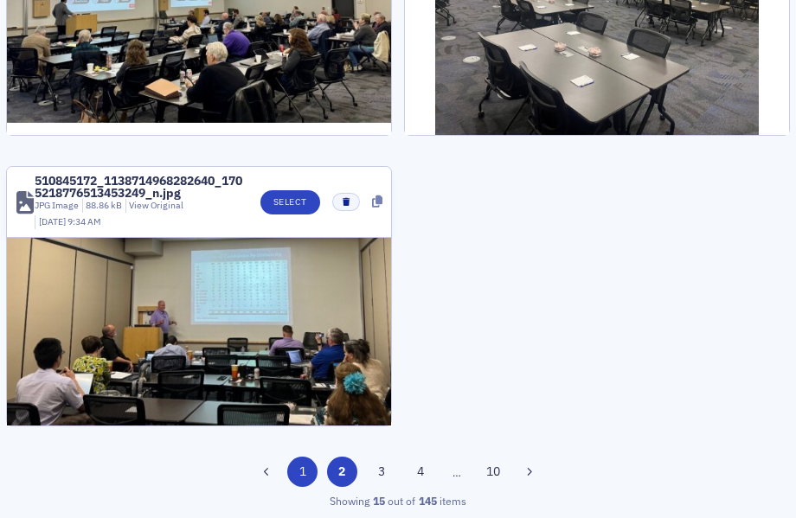
click at [287, 480] on button "1" at bounding box center [302, 472] width 30 height 30
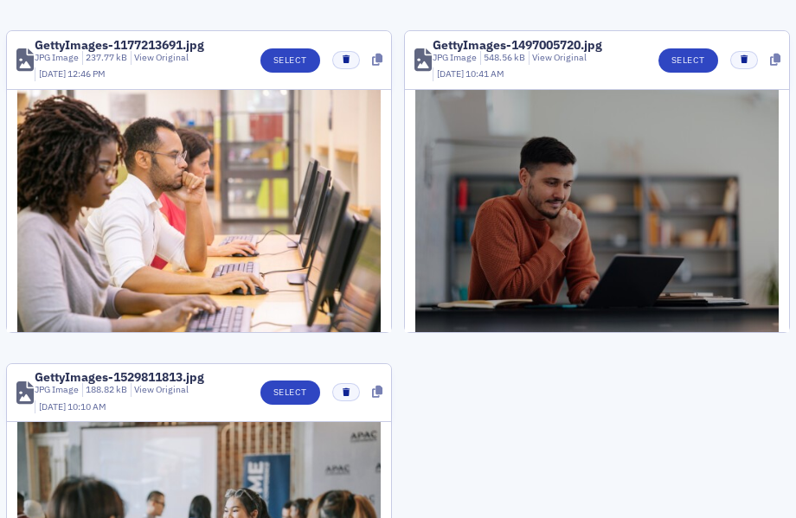
scroll to position [0, 0]
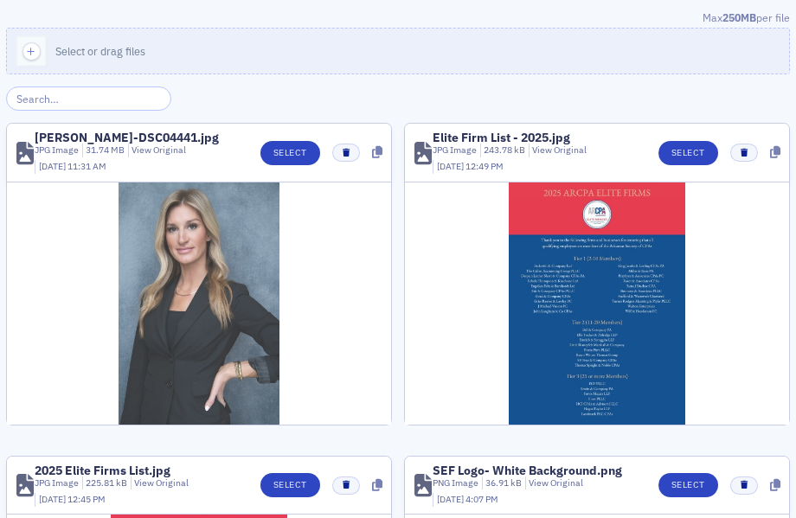
click at [227, 213] on img at bounding box center [199, 304] width 161 height 242
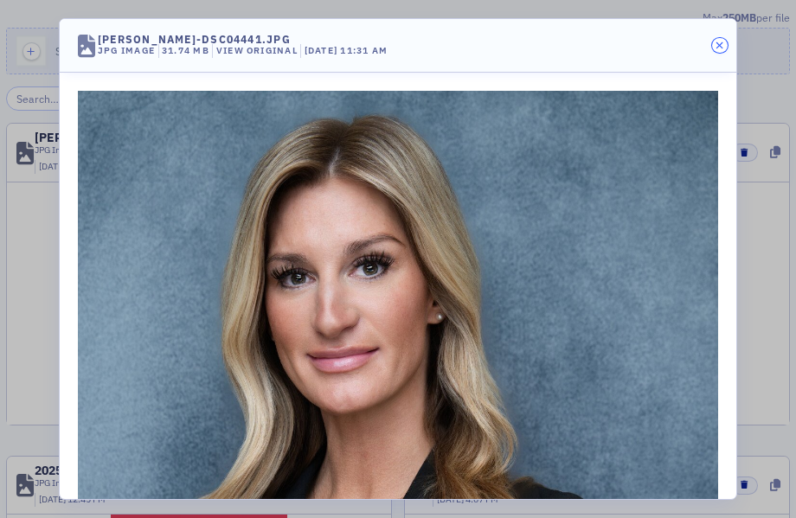
click at [713, 44] on button "button" at bounding box center [720, 46] width 16 height 16
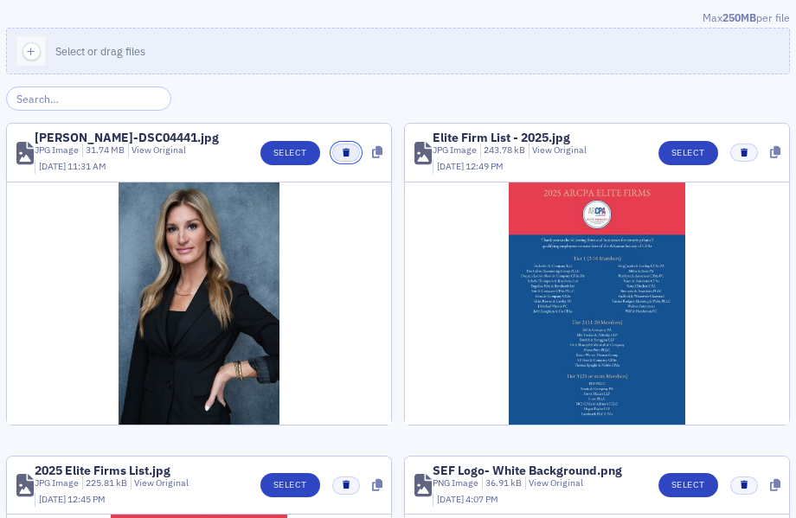
click at [343, 155] on icon "button" at bounding box center [346, 153] width 7 height 8
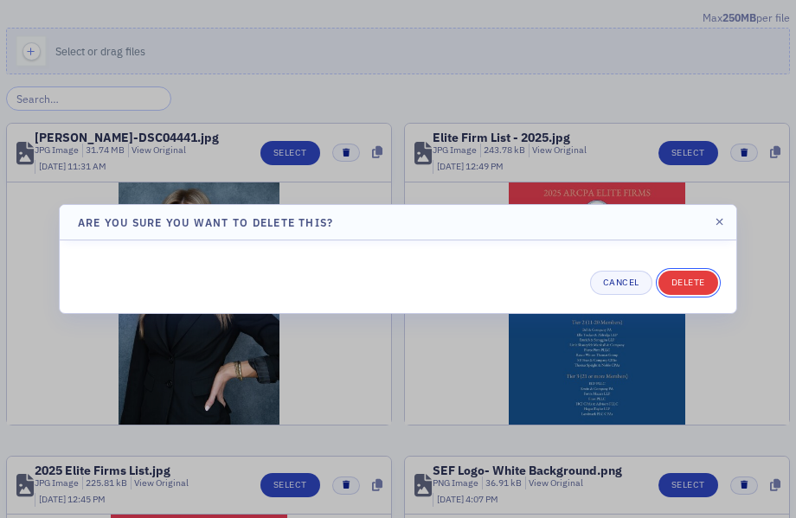
click at [717, 286] on button "Delete" at bounding box center [689, 283] width 60 height 24
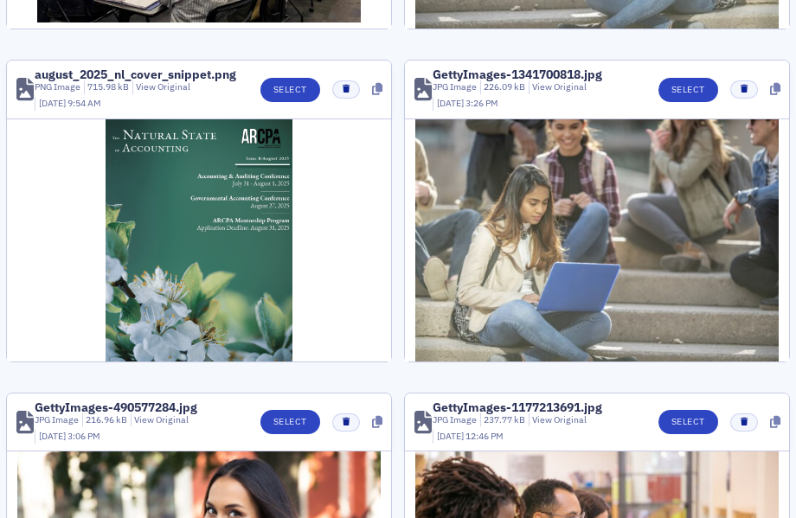
scroll to position [486, 0]
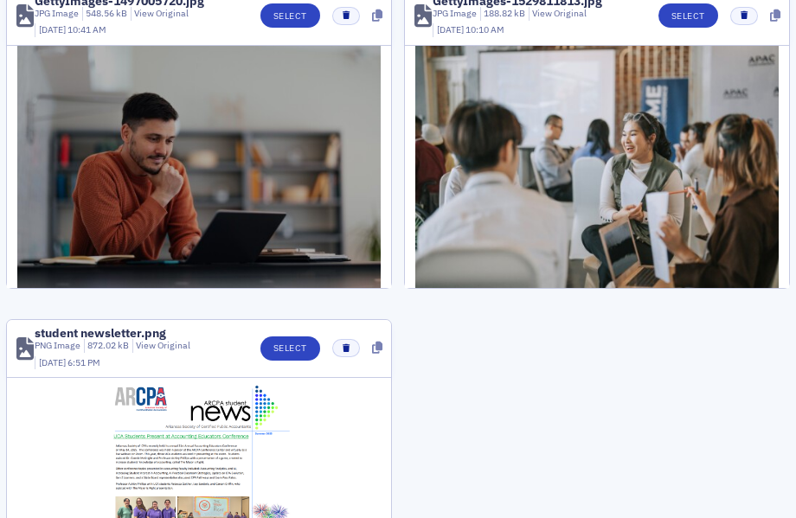
scroll to position [2333, 0]
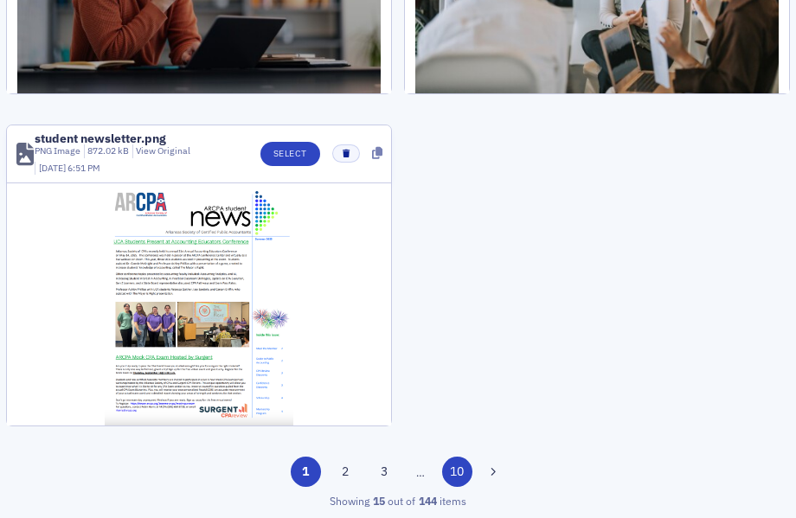
click at [448, 474] on button "10" at bounding box center [457, 472] width 30 height 30
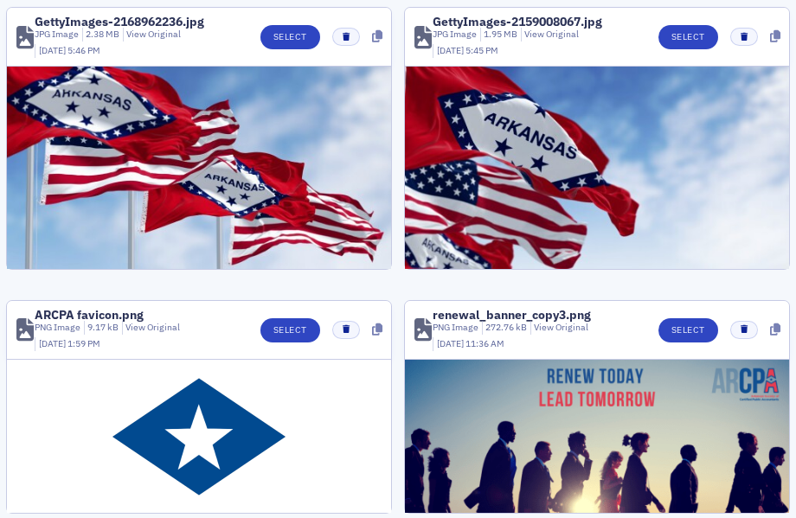
scroll to position [0, 0]
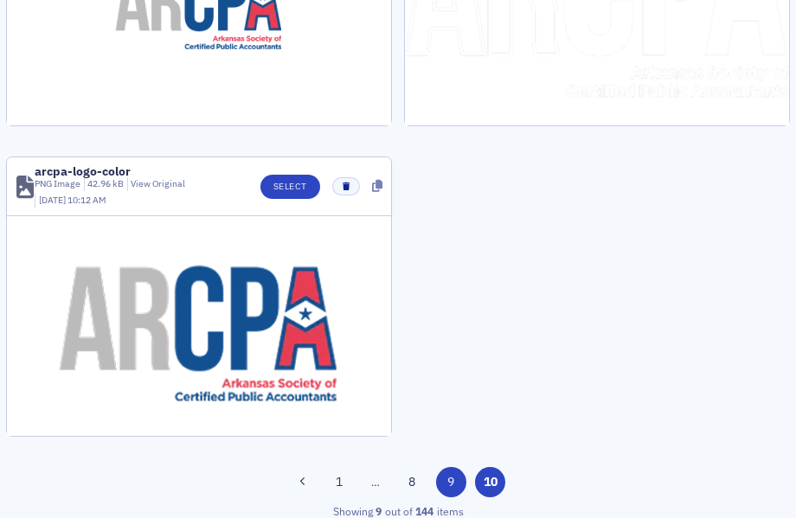
click at [444, 481] on button "9" at bounding box center [451, 482] width 30 height 30
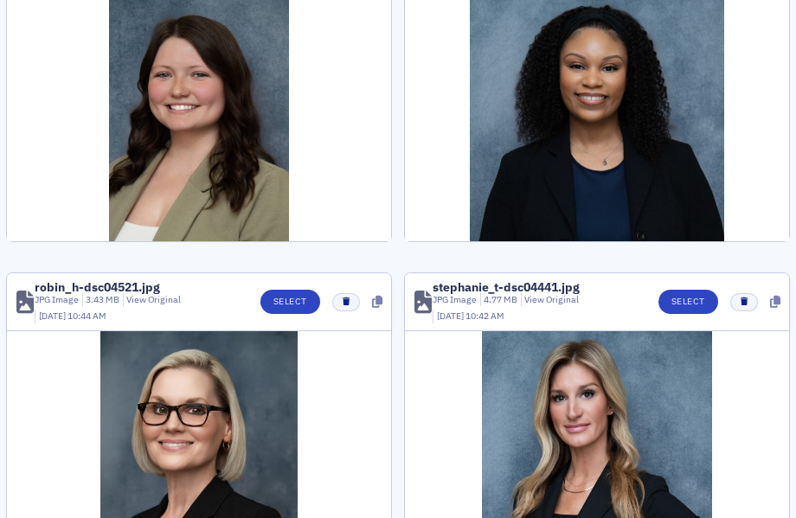
scroll to position [173, 0]
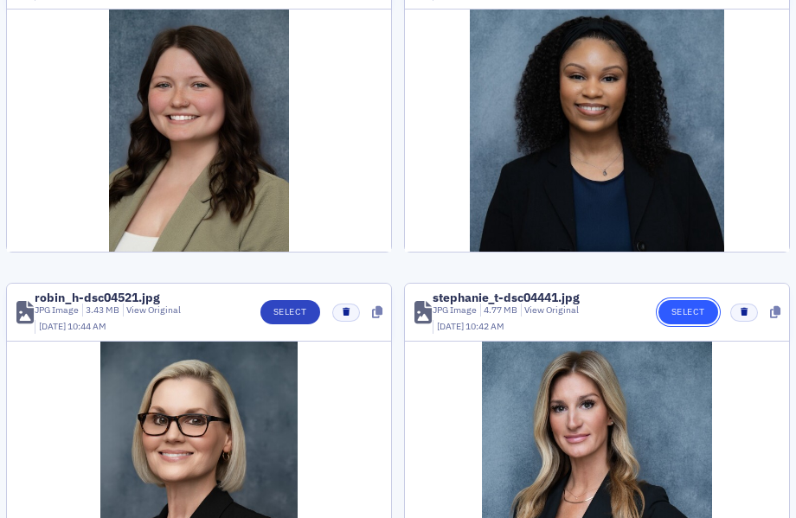
click at [684, 312] on button "Select" at bounding box center [689, 312] width 60 height 24
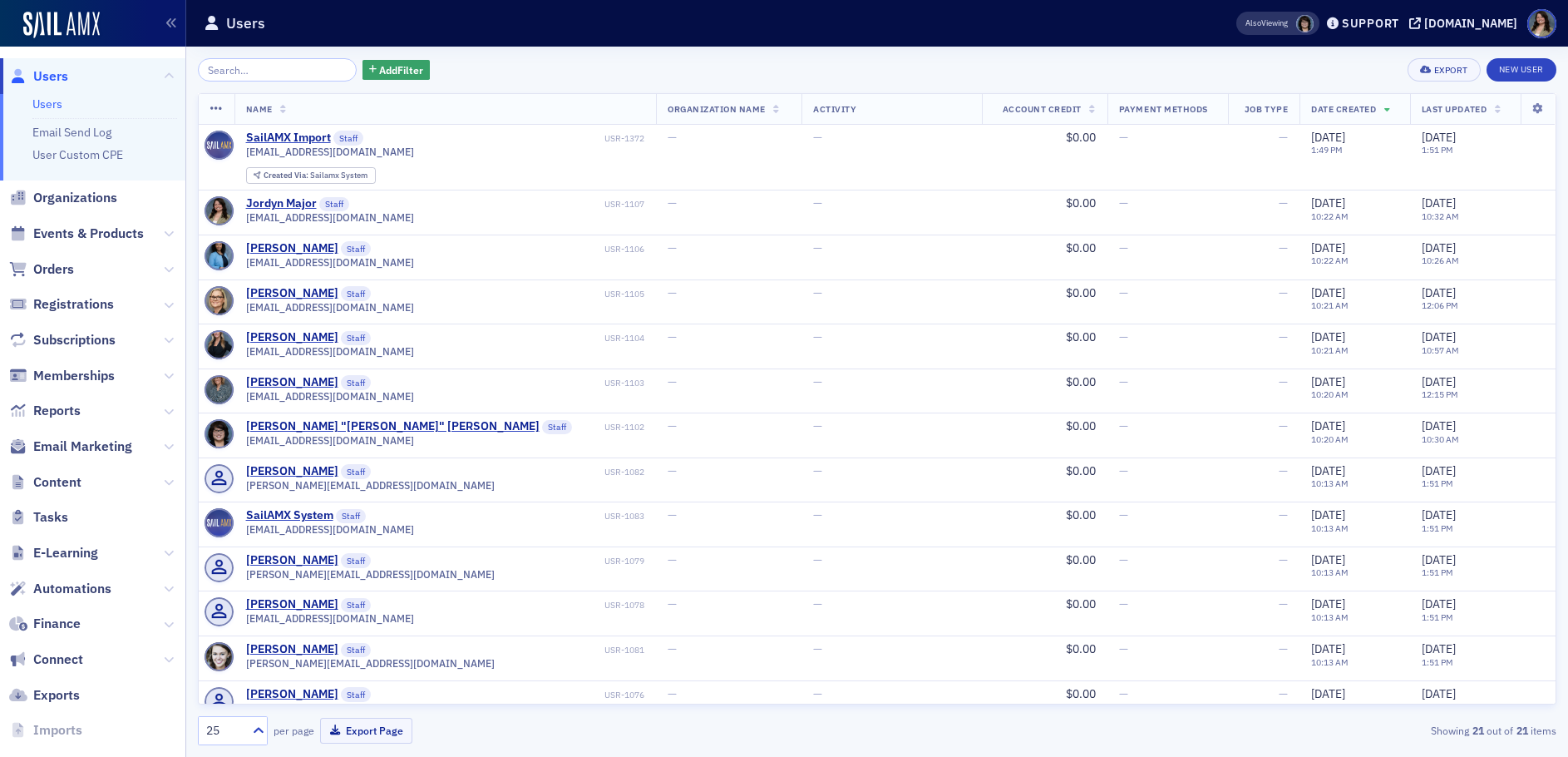
click at [1344, 36] on div "Also Viewing Support [DOMAIN_NAME]" at bounding box center [1391, 24] width 355 height 29
click at [1425, 28] on div "[DOMAIN_NAME]" at bounding box center [1471, 23] width 93 height 15
